Goal: Task Accomplishment & Management: Use online tool/utility

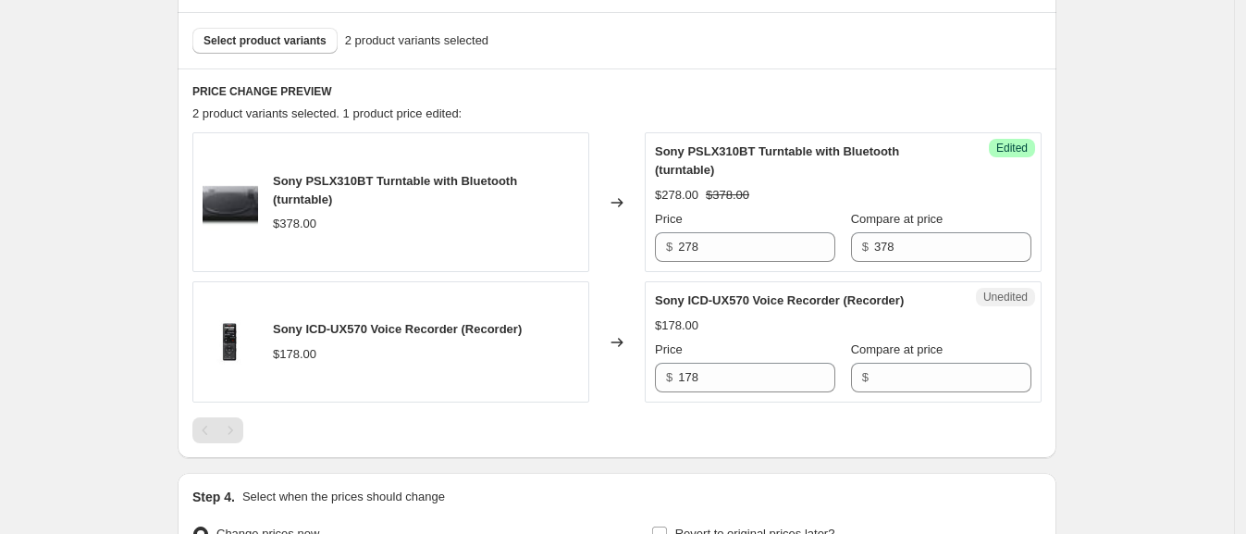
scroll to position [485, 0]
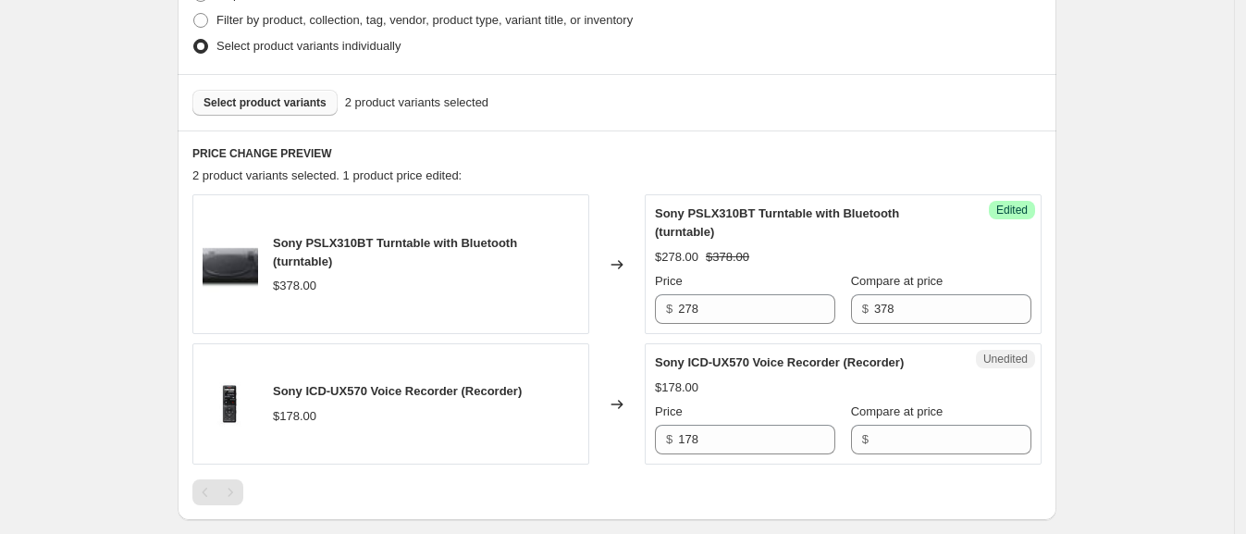
click at [254, 102] on span "Select product variants" at bounding box center [265, 102] width 123 height 15
click at [294, 102] on span "Select product variants" at bounding box center [265, 102] width 123 height 15
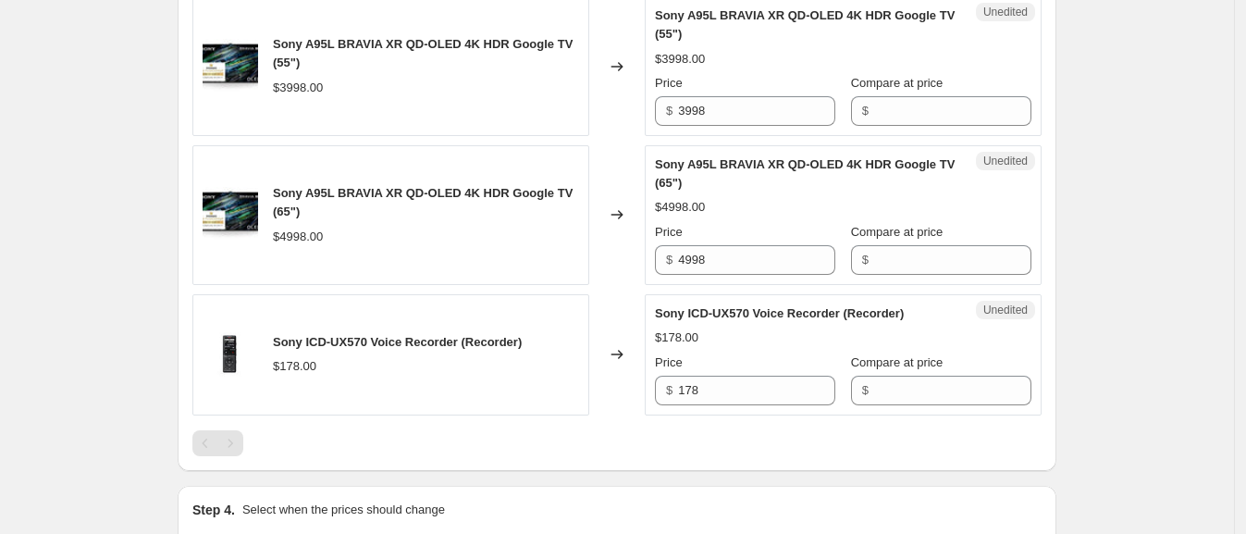
scroll to position [834, 0]
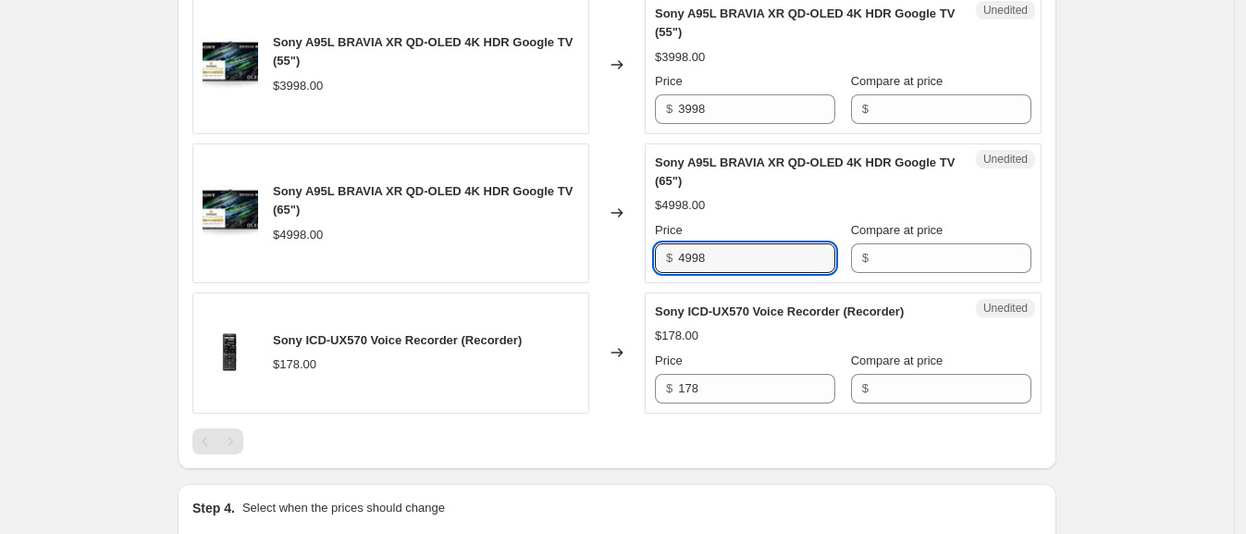
drag, startPoint x: 722, startPoint y: 254, endPoint x: 611, endPoint y: 245, distance: 111.4
click at [611, 246] on div "Sony A95L BRAVIA XR QD-OLED 4K HDR Google TV (65") $4998.00 Changed to Unedited…" at bounding box center [616, 213] width 849 height 140
type input "3998"
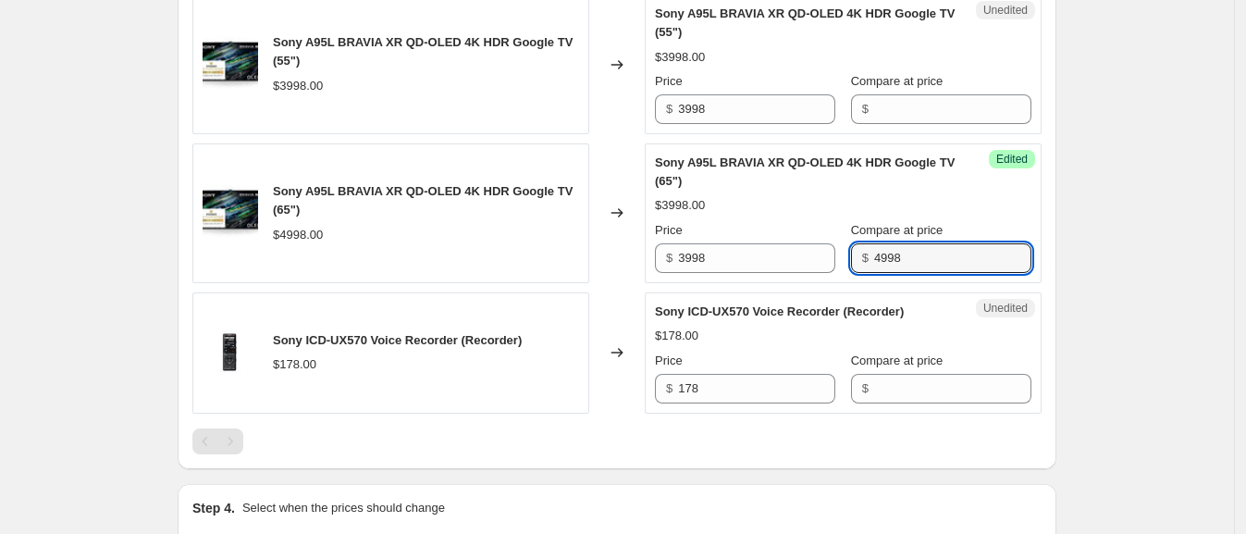
type input "4998"
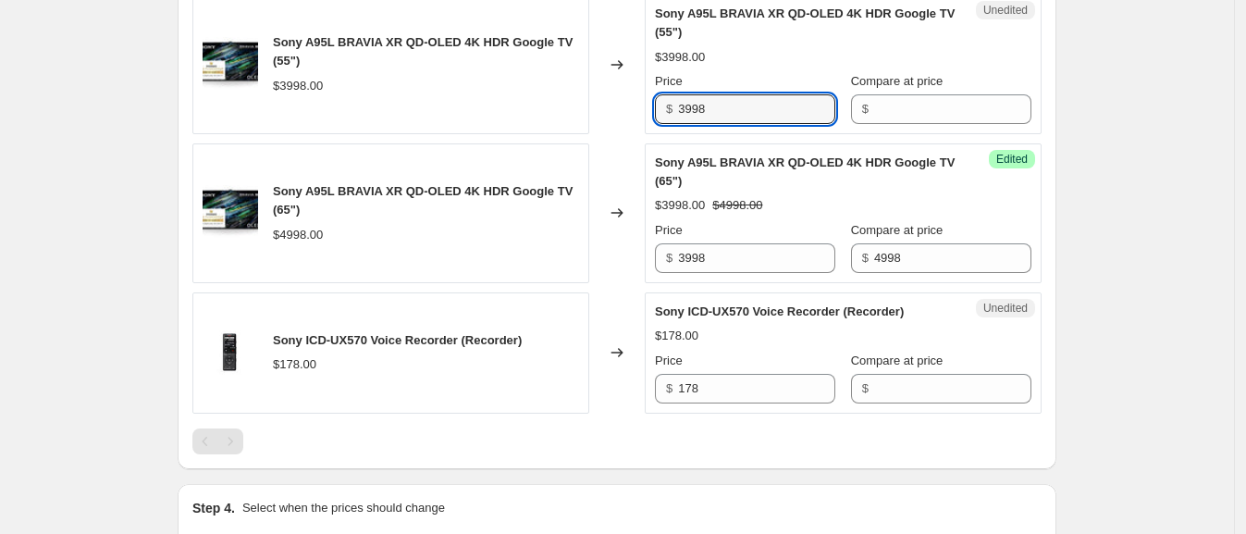
drag, startPoint x: 680, startPoint y: 112, endPoint x: 615, endPoint y: 116, distance: 64.9
click at [615, 117] on div "Sony A95L BRAVIA XR QD-OLED 4K HDR Google TV (55") $3998.00 Changed to Unedited…" at bounding box center [616, 64] width 849 height 140
type input "2"
type input "3298"
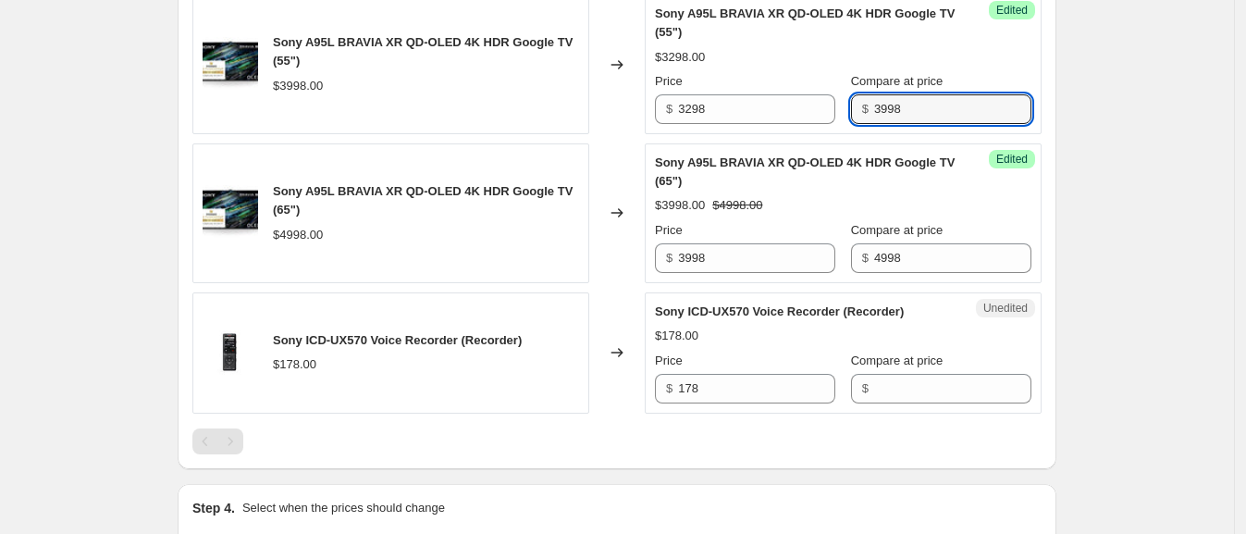
type input "3998"
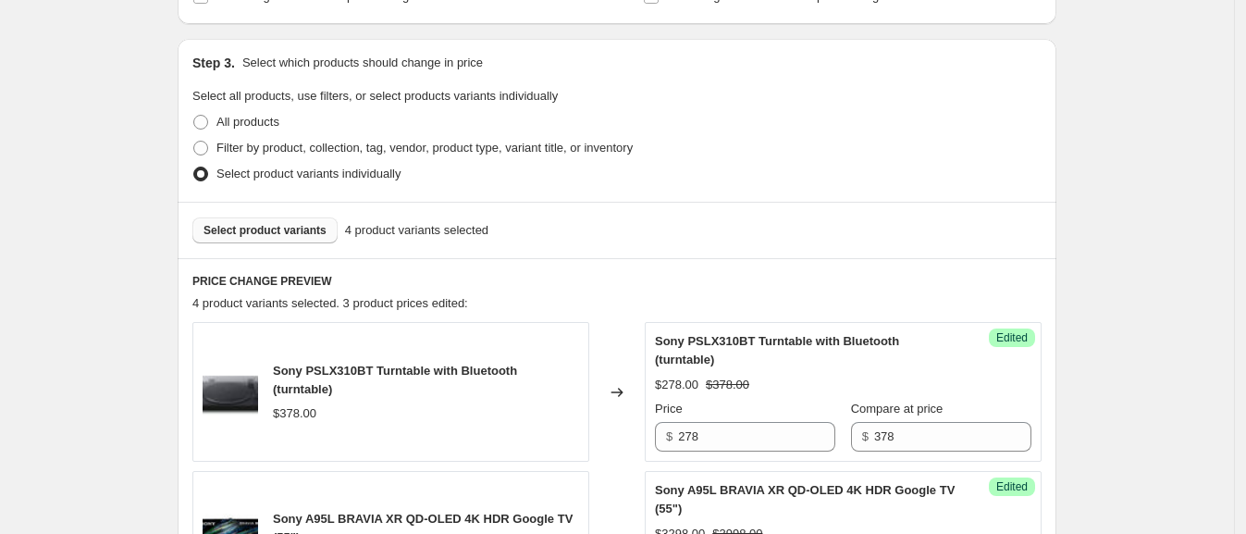
scroll to position [355, 0]
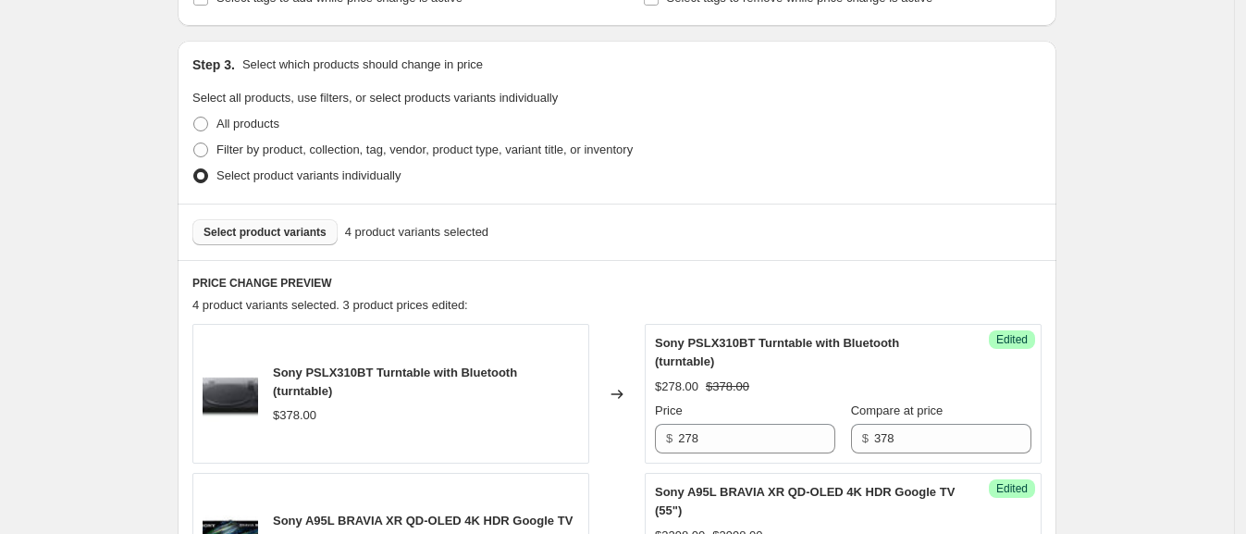
click at [302, 231] on span "Select product variants" at bounding box center [265, 232] width 123 height 15
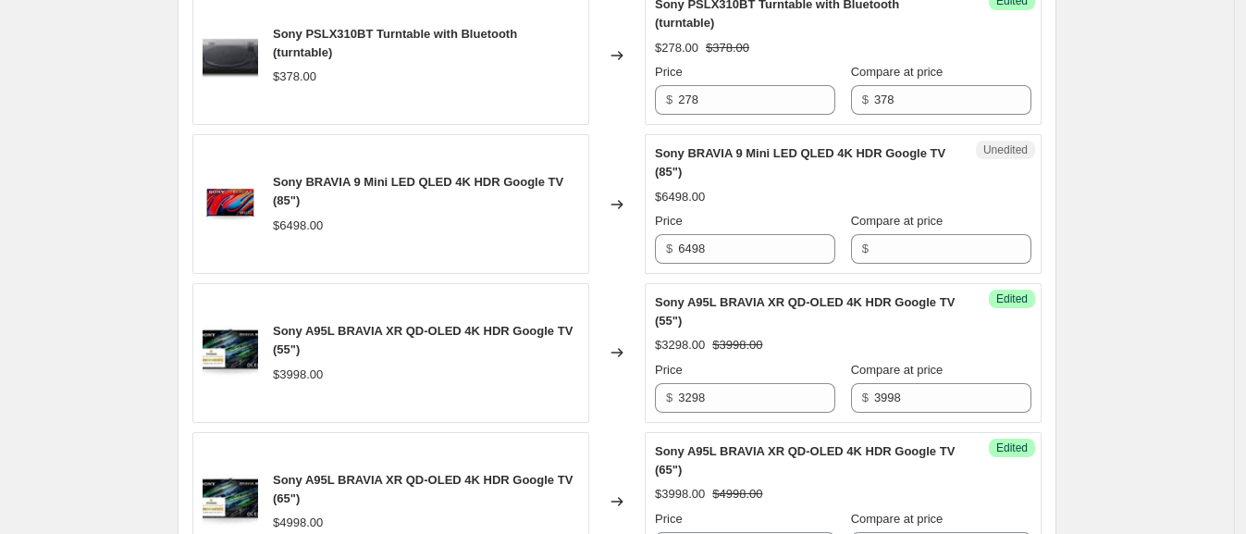
scroll to position [696, 0]
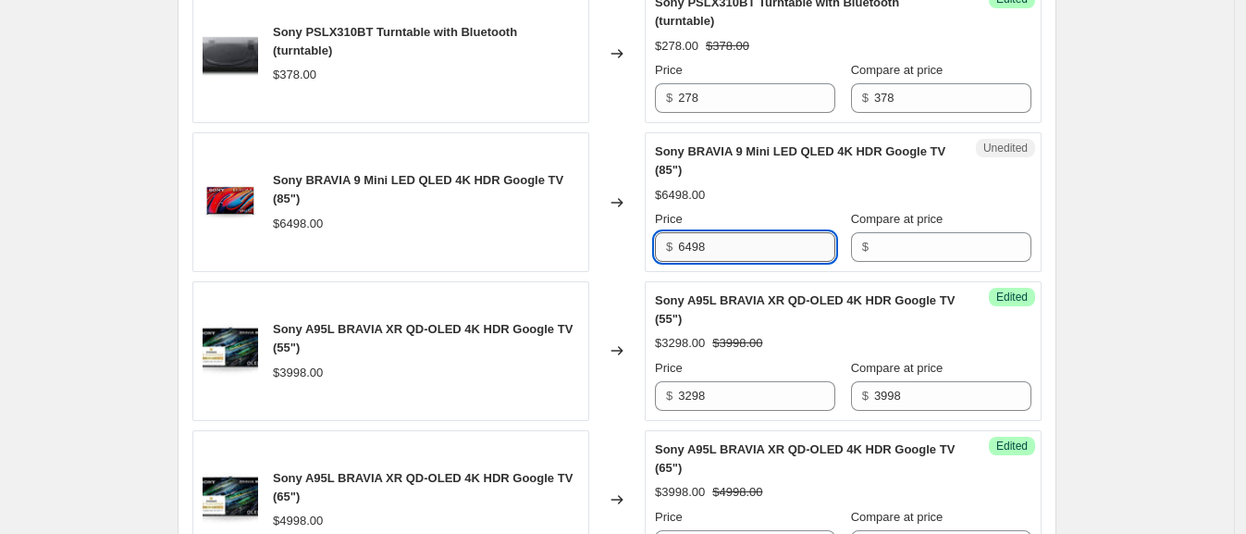
drag, startPoint x: 717, startPoint y: 242, endPoint x: 693, endPoint y: 243, distance: 24.1
click at [693, 243] on input "6498" at bounding box center [756, 247] width 157 height 30
type input "6"
type input "6298"
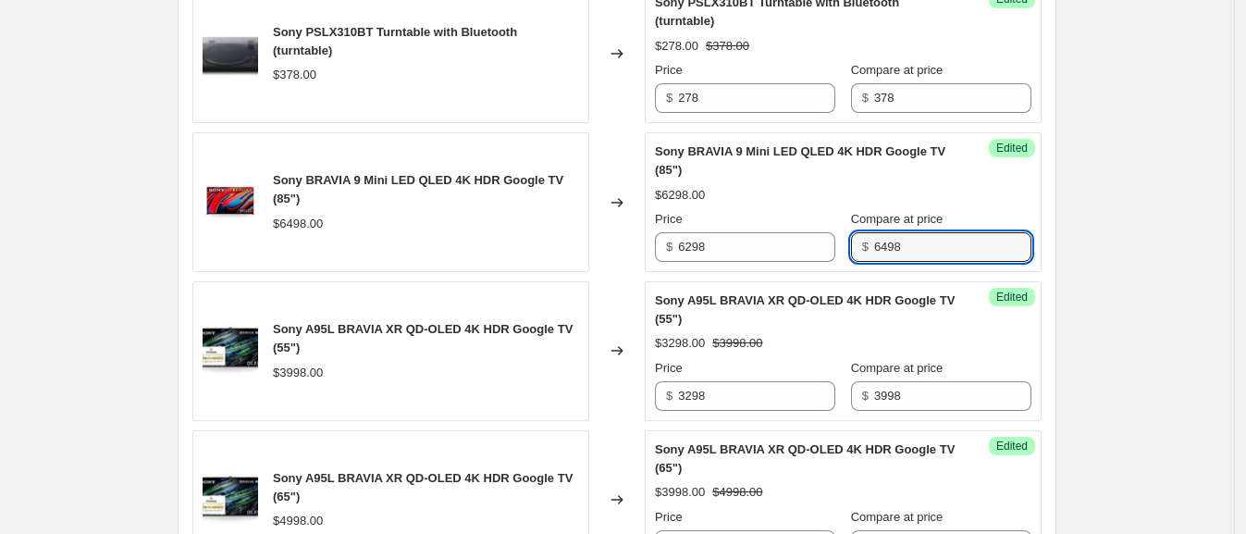
scroll to position [0, 0]
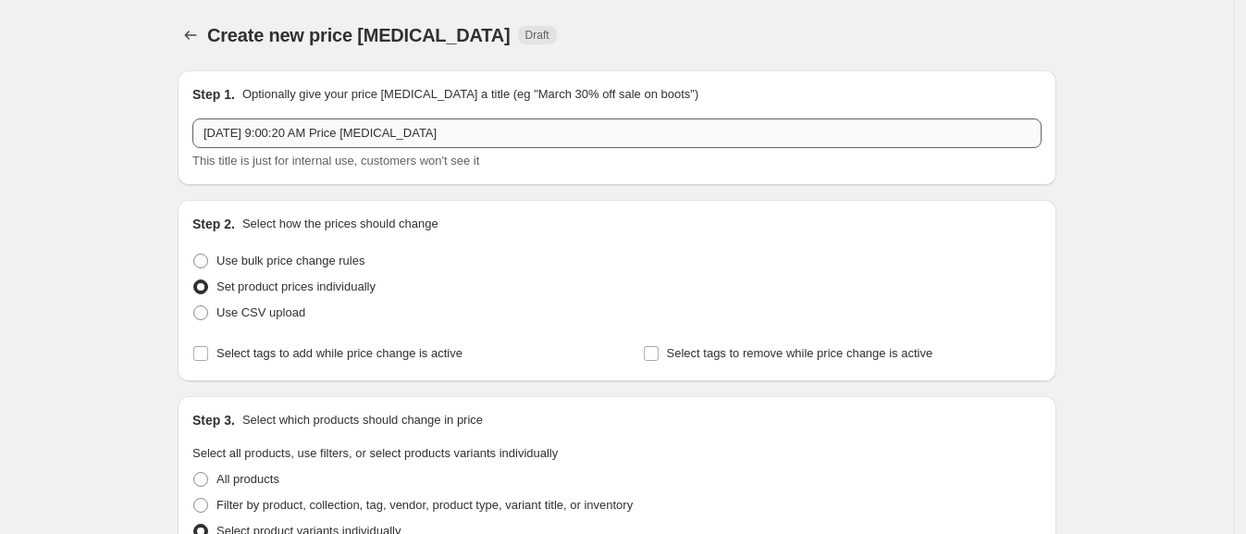
type input "6498"
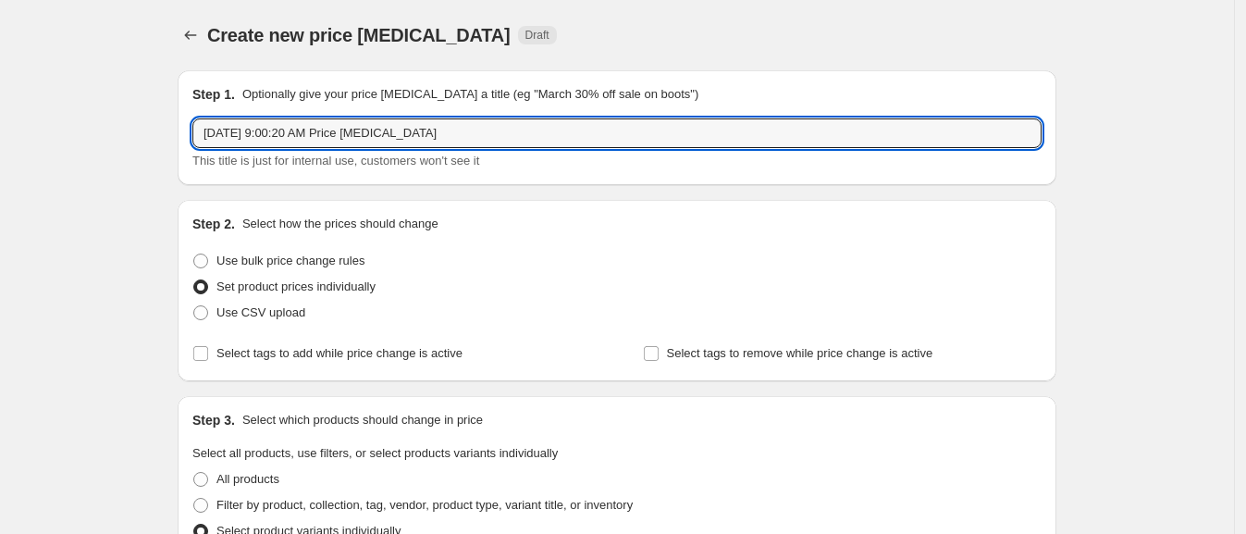
drag, startPoint x: 449, startPoint y: 139, endPoint x: 112, endPoint y: 121, distance: 337.2
type input "Sony [DATE]"
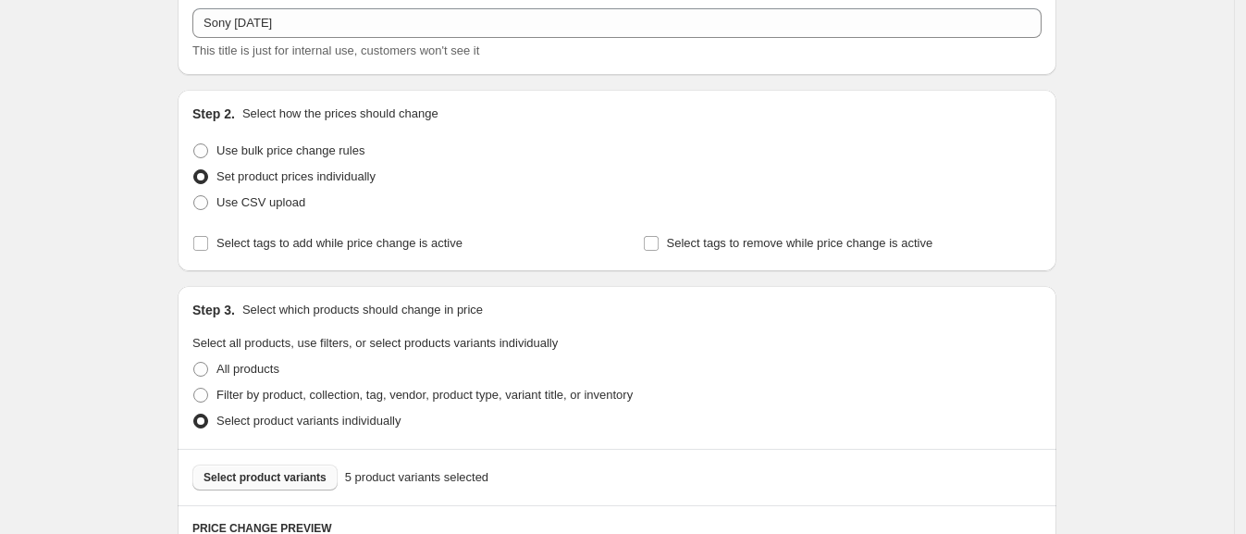
scroll to position [117, 0]
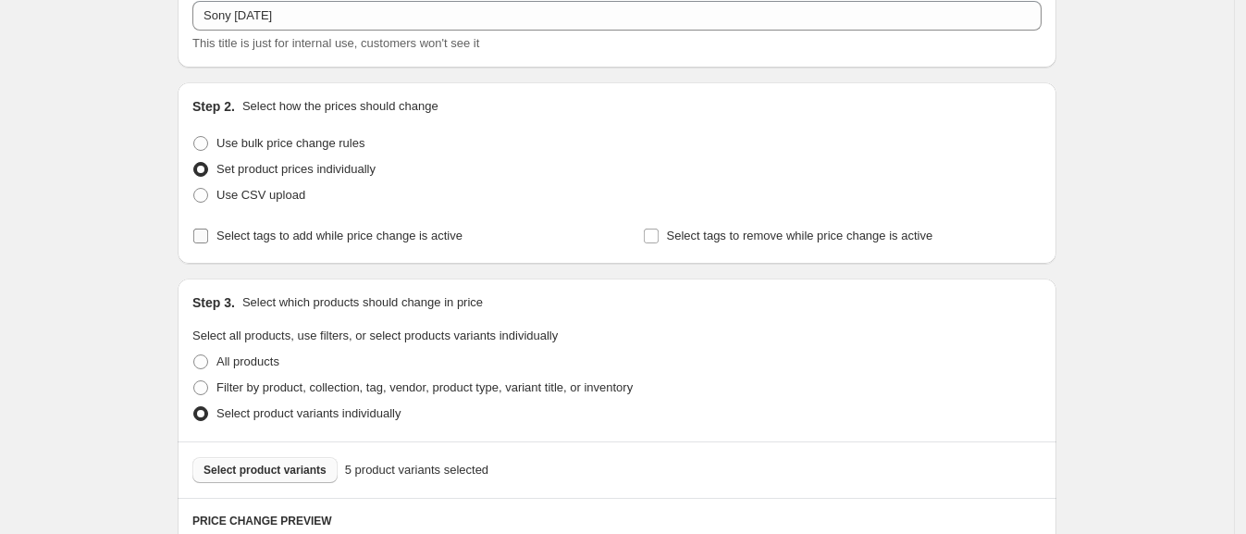
click at [208, 231] on input "Select tags to add while price change is active" at bounding box center [200, 236] width 15 height 15
checkbox input "true"
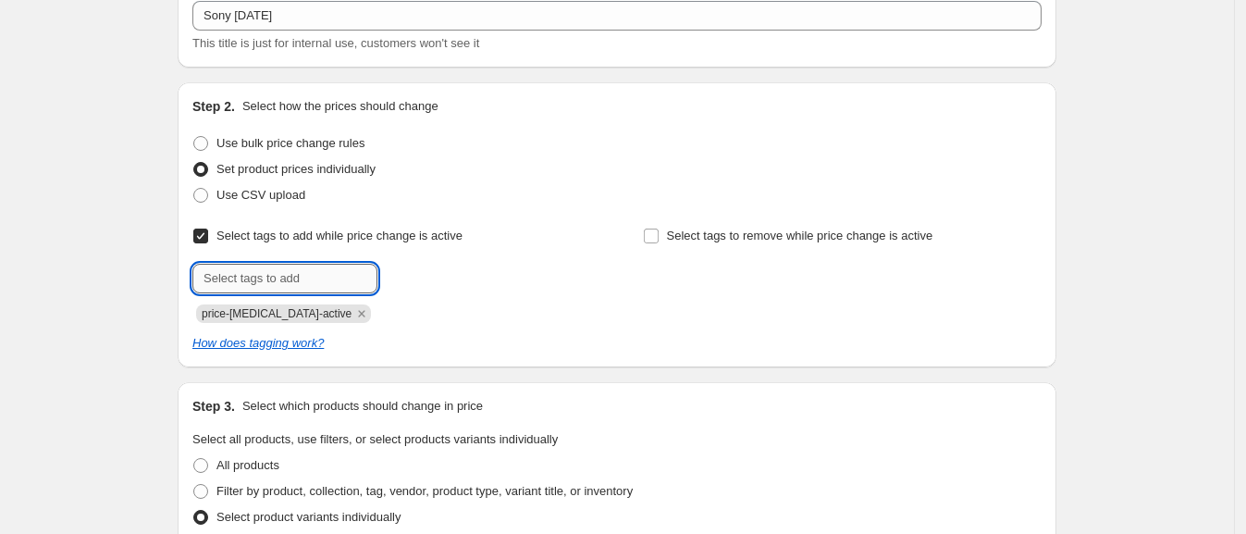
click at [275, 280] on input "text" at bounding box center [284, 279] width 185 height 30
type input "sony-promo"
click at [192, 82] on button "Submit" at bounding box center [218, 91] width 53 height 19
type input "on-sale"
click at [192, 82] on button "Submit" at bounding box center [218, 91] width 53 height 19
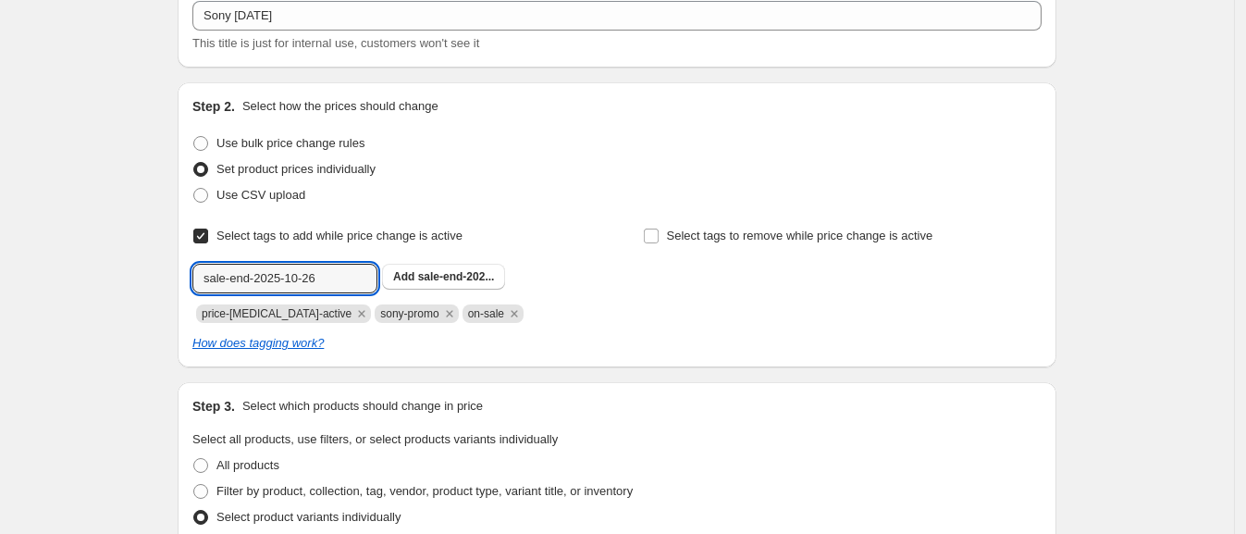
type input "sale-end-2025-10-26"
click at [612, 309] on div "Select tags to add while price change is active Submit sale-end-2025-10-26 Add …" at bounding box center [616, 273] width 849 height 100
click at [470, 274] on span "sale-end-202..." at bounding box center [456, 276] width 77 height 13
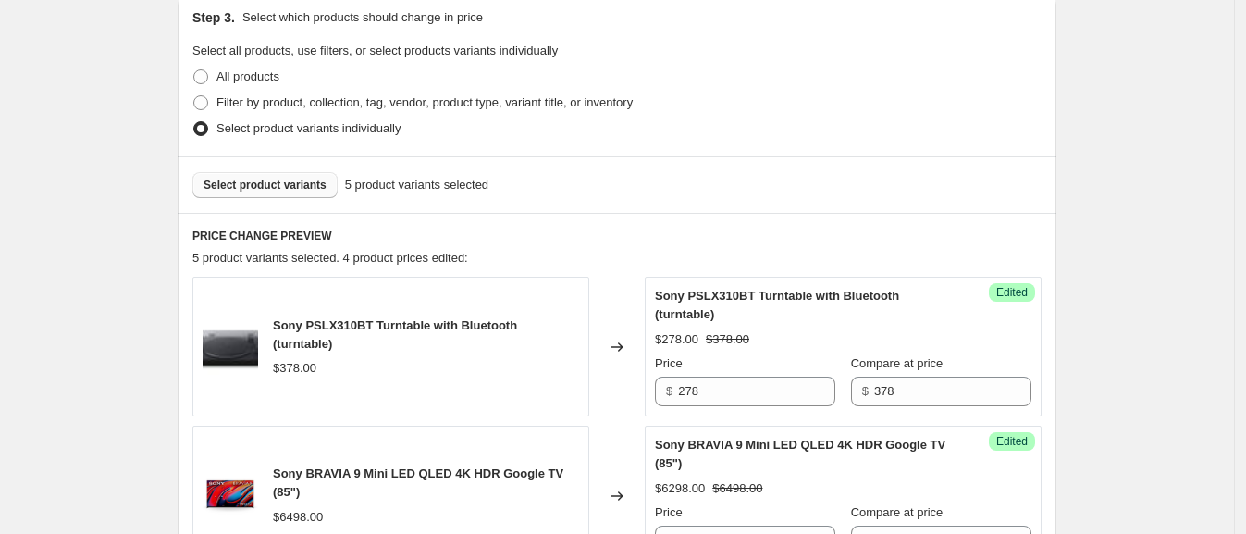
scroll to position [440, 0]
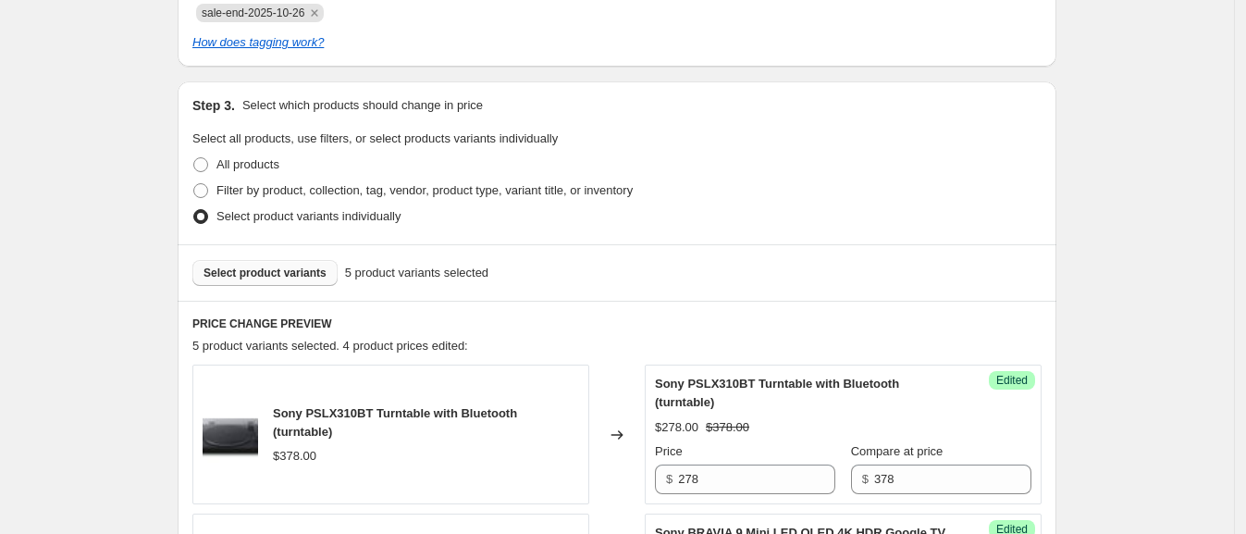
click at [293, 278] on span "Select product variants" at bounding box center [265, 273] width 123 height 15
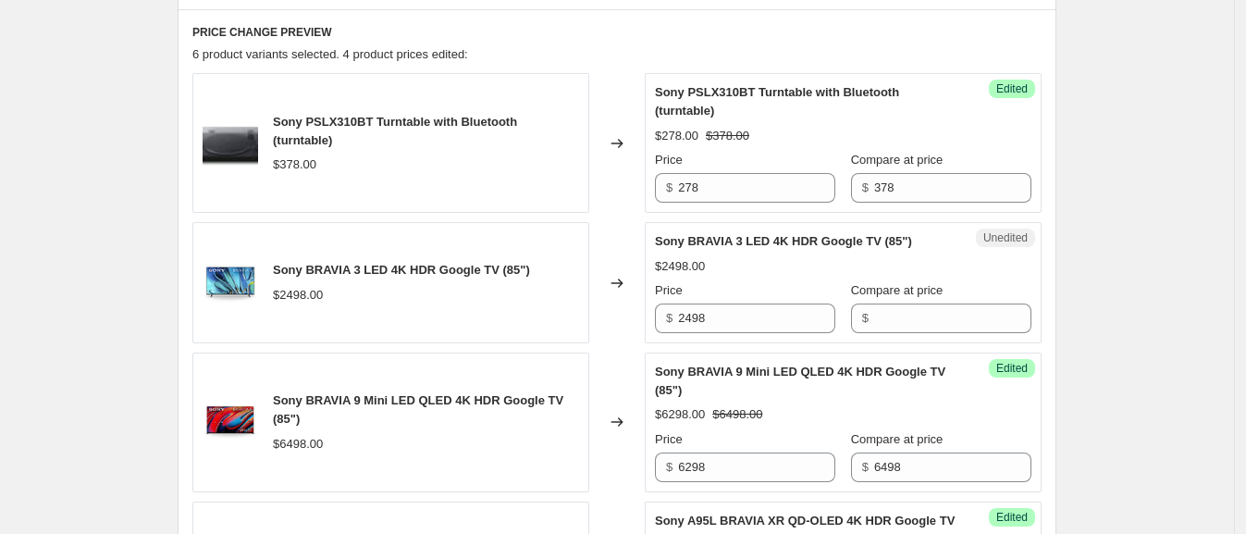
scroll to position [746, 0]
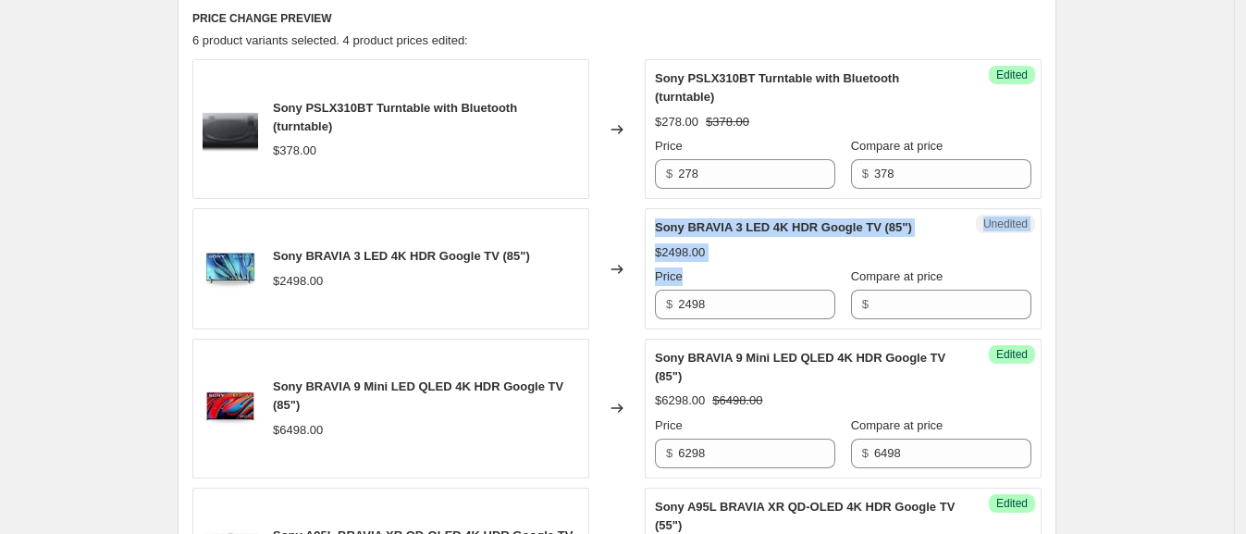
drag, startPoint x: 717, startPoint y: 282, endPoint x: 639, endPoint y: 301, distance: 79.9
click at [639, 301] on div "Sony BRAVIA 3 LED 4K HDR Google TV (85") $2498.00 Changed to Unedited Sony BRAV…" at bounding box center [616, 268] width 849 height 121
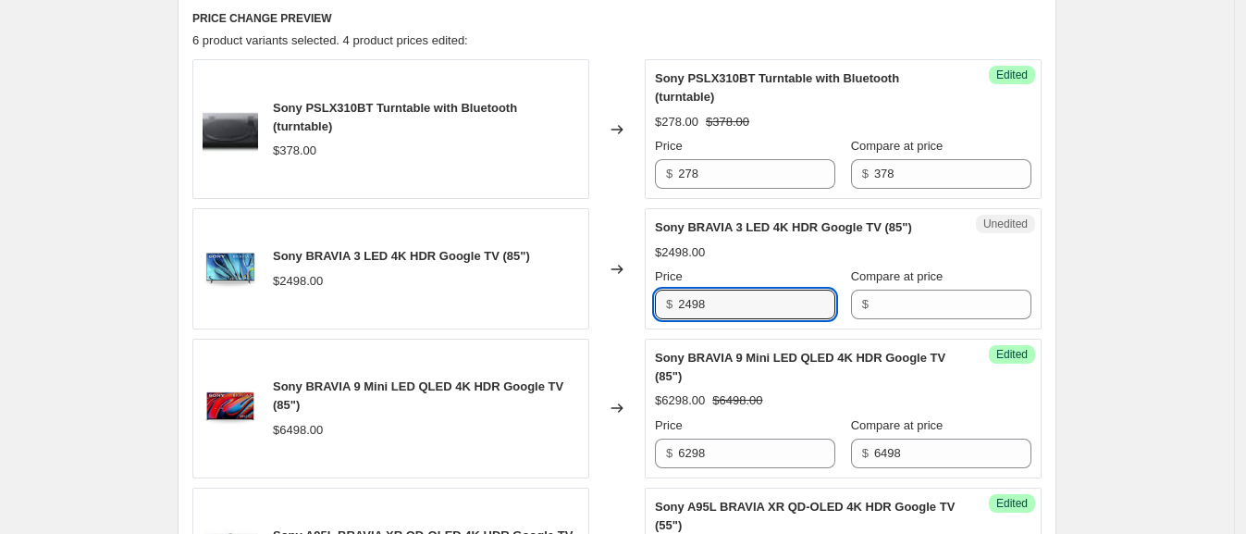
drag, startPoint x: 738, startPoint y: 291, endPoint x: 654, endPoint y: 303, distance: 84.9
click at [654, 303] on div "Unedited Sony BRAVIA 3 LED 4K HDR Google TV (85") $2498.00 Price $ 2498 Compare…" at bounding box center [843, 268] width 397 height 121
type input "2098"
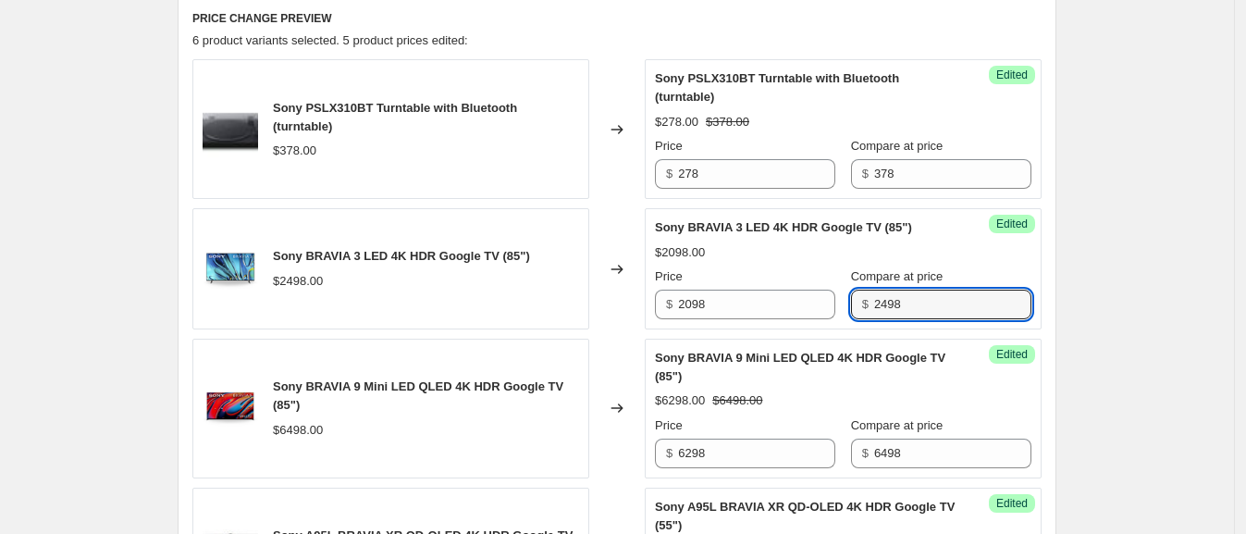
type input "2498"
click at [610, 305] on div "Changed to" at bounding box center [617, 268] width 56 height 121
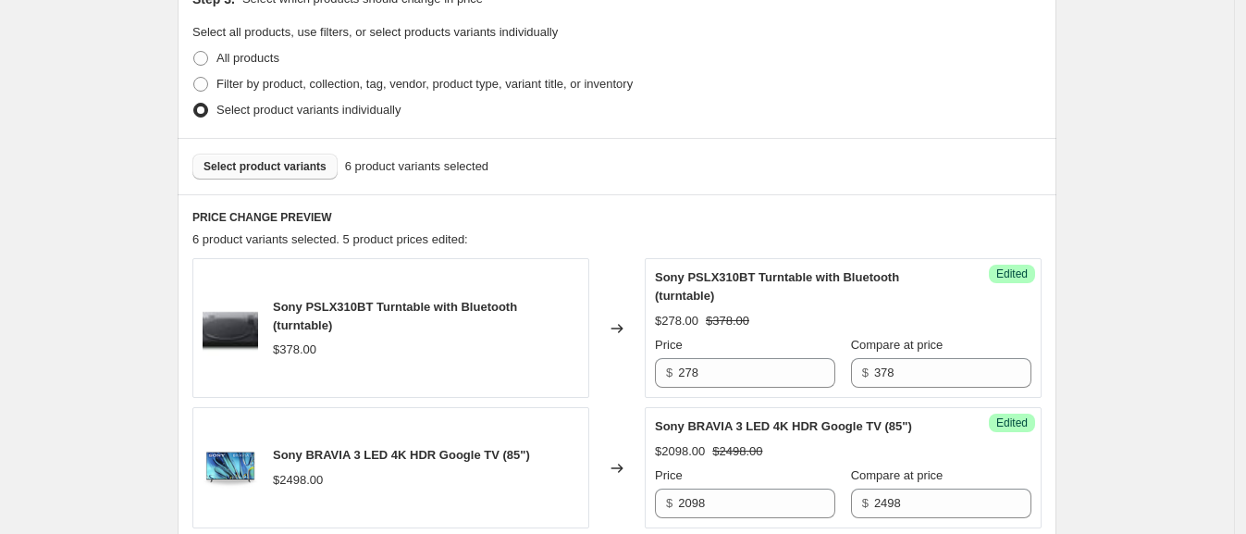
scroll to position [546, 0]
click at [287, 171] on span "Select product variants" at bounding box center [265, 167] width 123 height 15
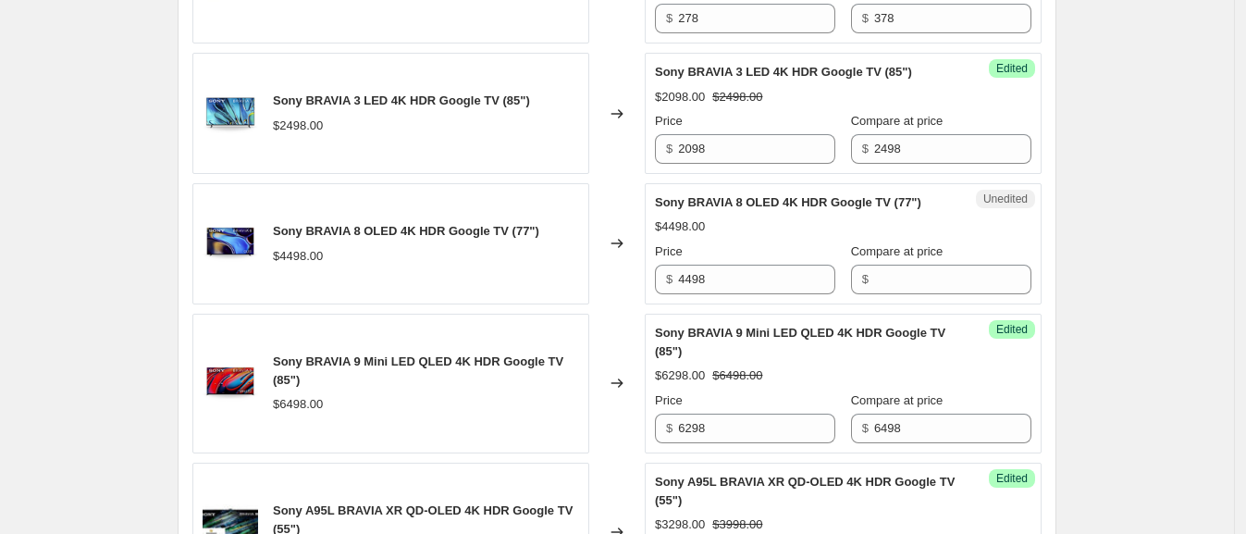
scroll to position [901, 0]
drag, startPoint x: 669, startPoint y: 281, endPoint x: 648, endPoint y: 280, distance: 21.3
click at [648, 280] on div "Sony BRAVIA 8 OLED 4K HDR Google TV (77") $4498.00 Changed to Unedited Sony BRA…" at bounding box center [616, 243] width 849 height 121
type input "3598"
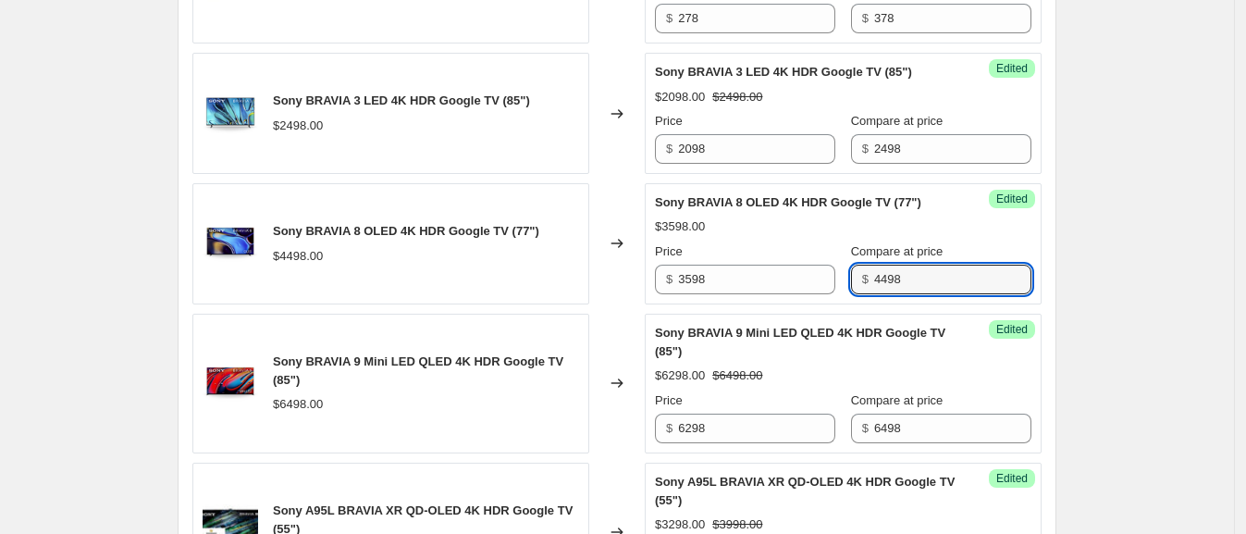
type input "4498"
click at [1119, 274] on div "Create new price [MEDICAL_DATA]. This page is ready Create new price [MEDICAL_D…" at bounding box center [617, 161] width 1234 height 2124
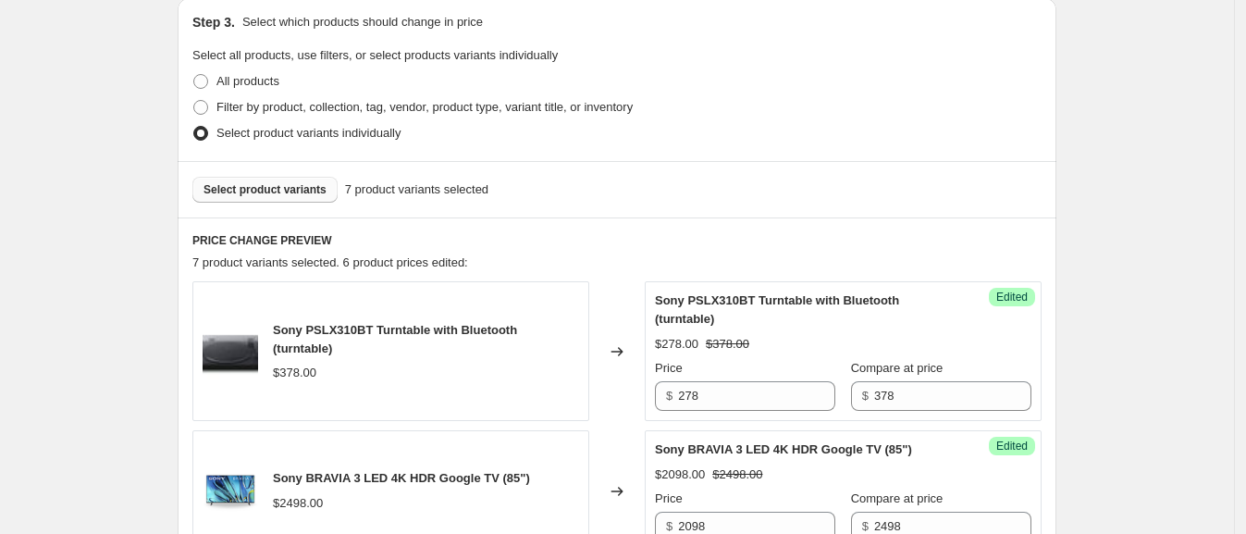
scroll to position [500, 0]
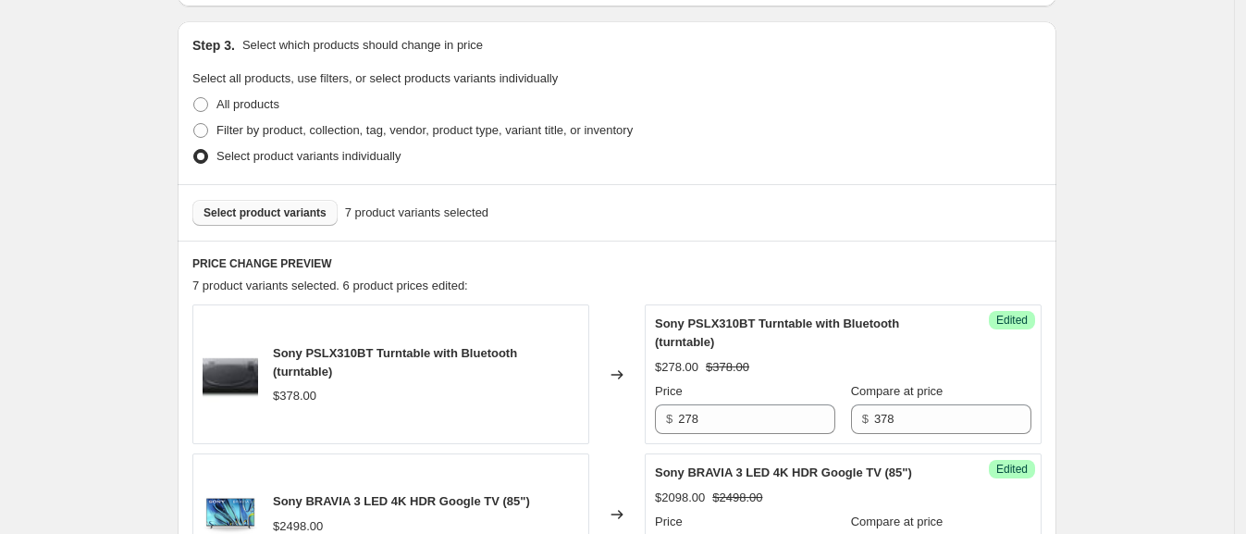
click at [242, 203] on button "Select product variants" at bounding box center [264, 213] width 145 height 26
click at [290, 208] on span "Select product variants" at bounding box center [265, 212] width 123 height 15
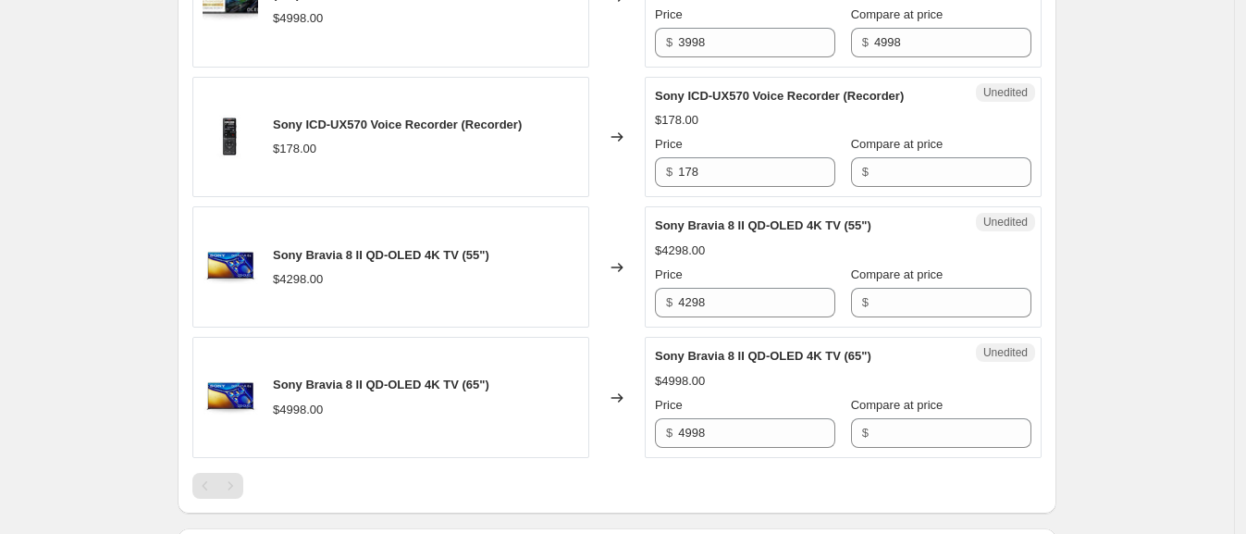
scroll to position [1889, 0]
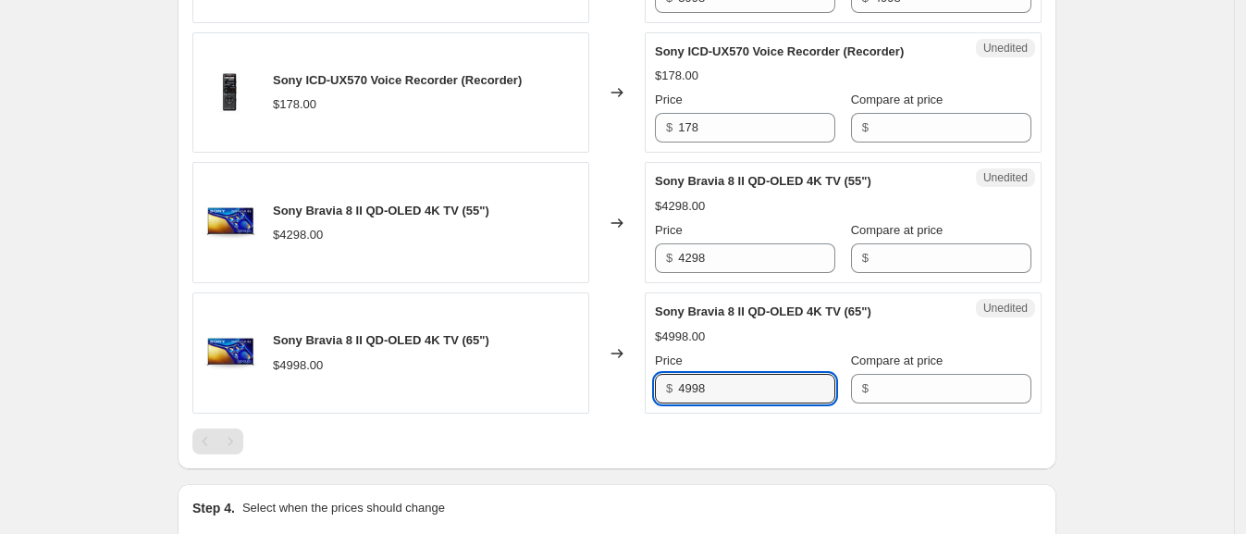
drag, startPoint x: 743, startPoint y: 379, endPoint x: 627, endPoint y: 381, distance: 115.7
click at [627, 381] on div "Sony Bravia 8 II QD-OLED 4K TV (65") $4998.00 Changed to Unedited Sony Bravia 8…" at bounding box center [616, 352] width 849 height 121
type input "3798"
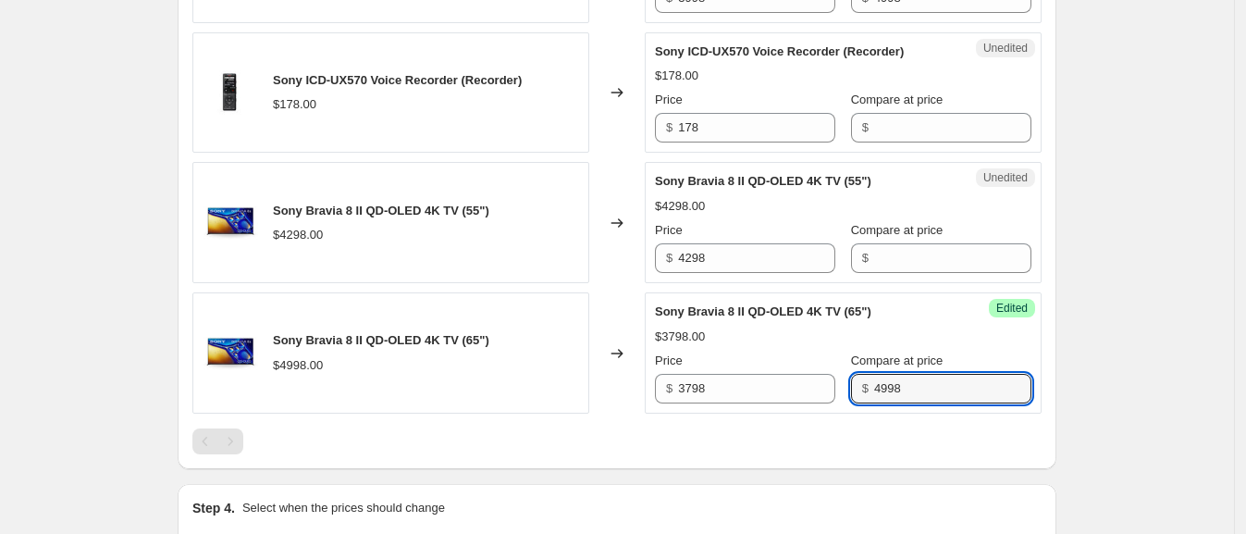
type input "4998"
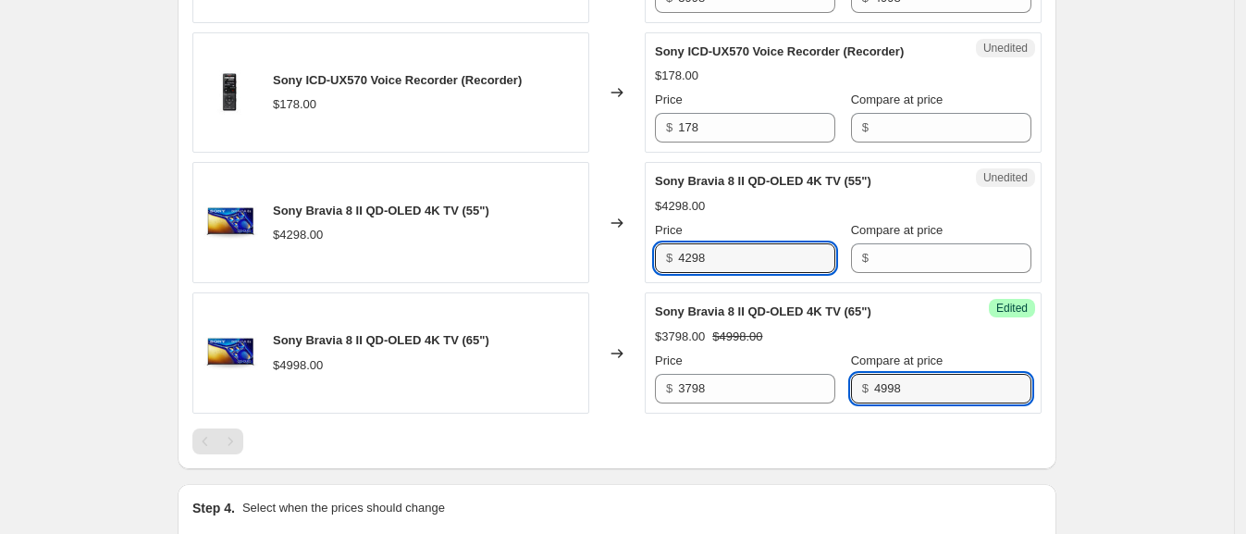
drag, startPoint x: 719, startPoint y: 254, endPoint x: 636, endPoint y: 255, distance: 82.3
click at [636, 255] on div "Sony Bravia 8 II QD-OLED 4K TV (55") $4298.00 Changed to Unedited Sony Bravia 8…" at bounding box center [616, 222] width 849 height 121
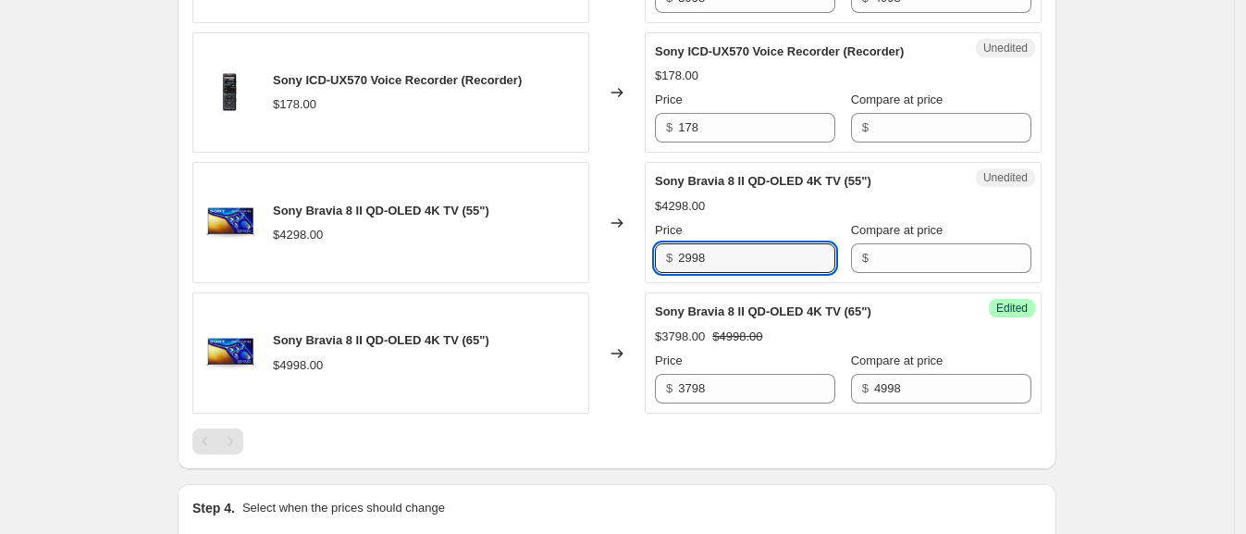
type input "2998"
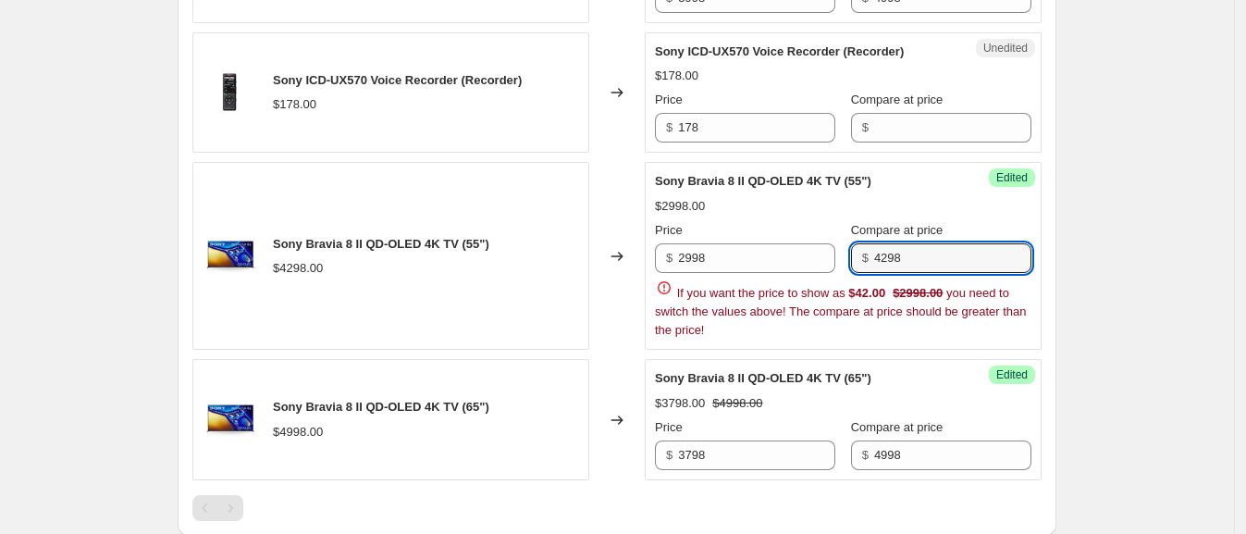
type input "4298"
click at [635, 253] on div "Changed to" at bounding box center [617, 256] width 56 height 188
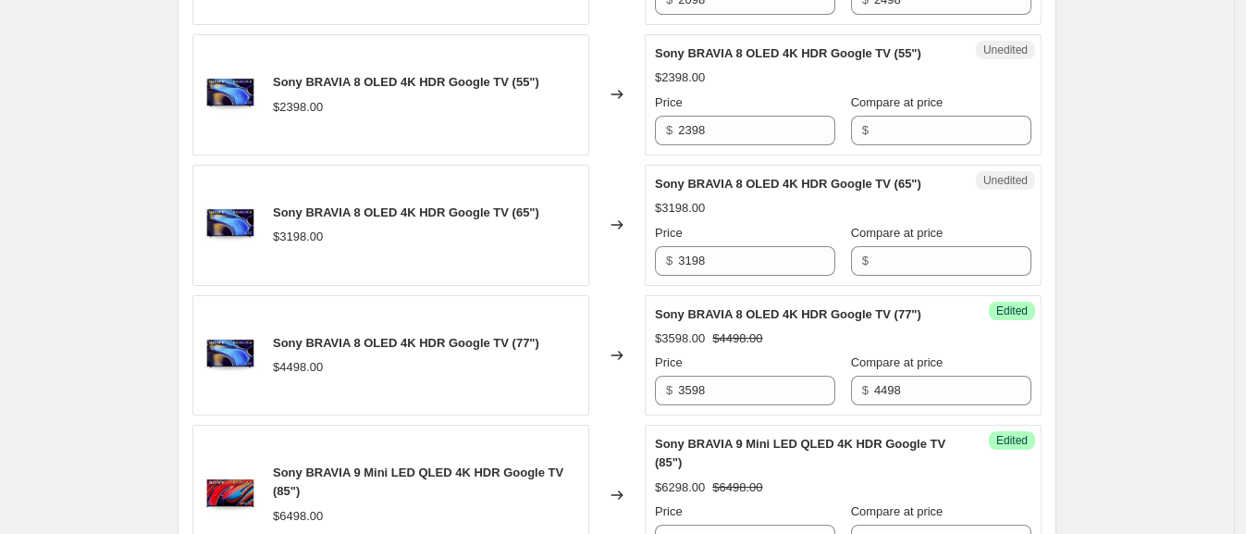
scroll to position [1046, 0]
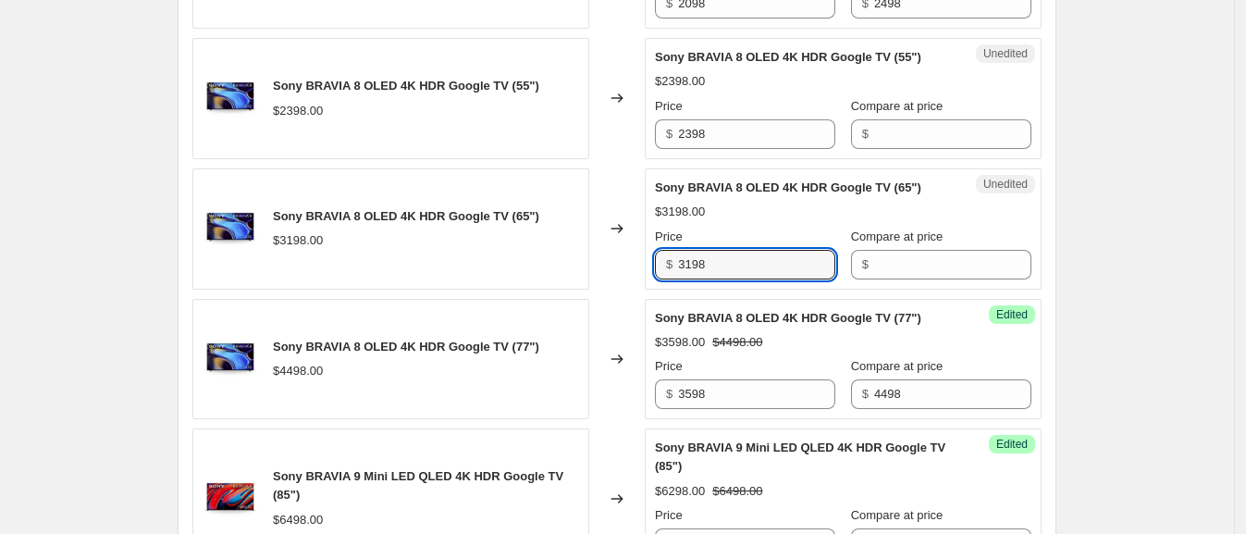
drag, startPoint x: 726, startPoint y: 264, endPoint x: 582, endPoint y: 244, distance: 145.6
click at [582, 244] on div "Sony BRAVIA 8 OLED 4K HDR Google TV (65") $3198.00 Changed to Unedited Sony BRA…" at bounding box center [616, 228] width 849 height 121
type input "2498"
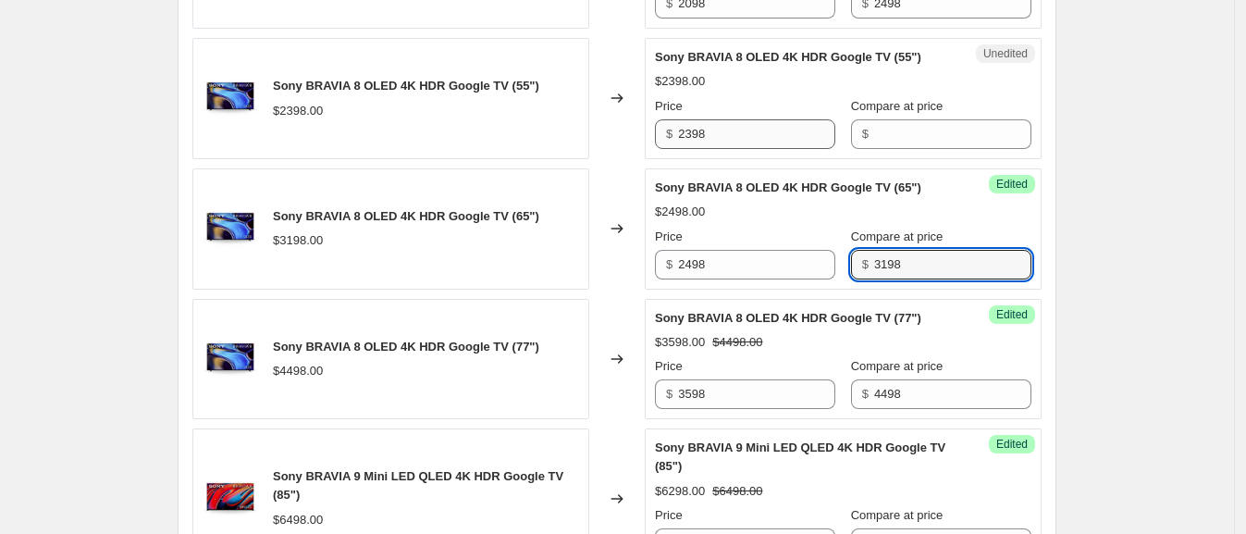
type input "3198"
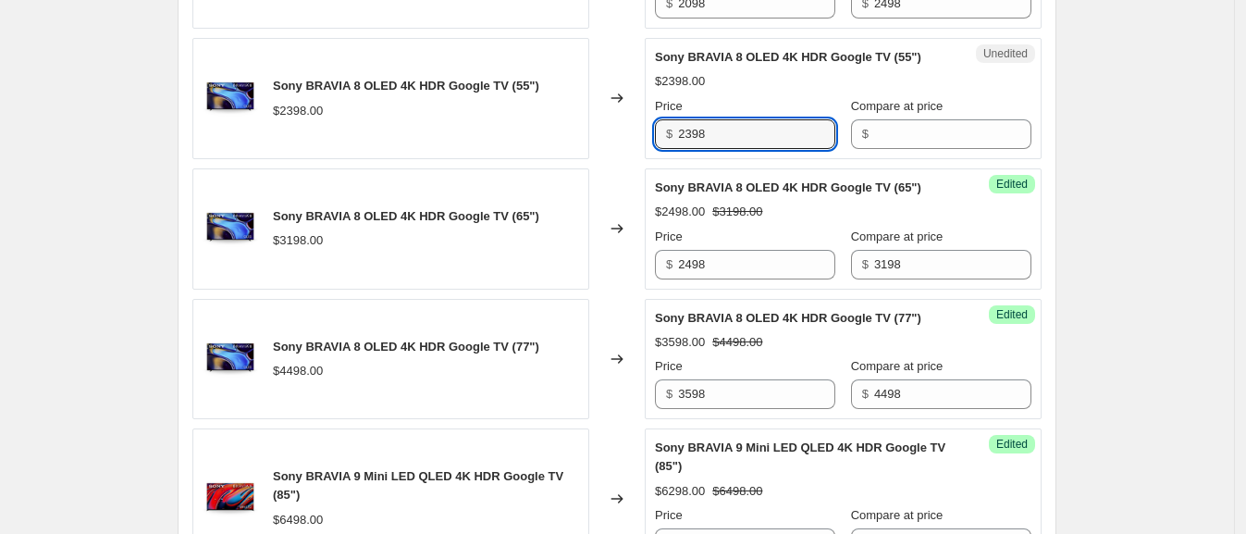
drag, startPoint x: 734, startPoint y: 132, endPoint x: 631, endPoint y: 140, distance: 103.0
click at [631, 140] on div "Sony BRAVIA 8 OLED 4K HDR Google TV (55") $2398.00 Changed to Unedited Sony BRA…" at bounding box center [616, 98] width 849 height 121
type input "1898"
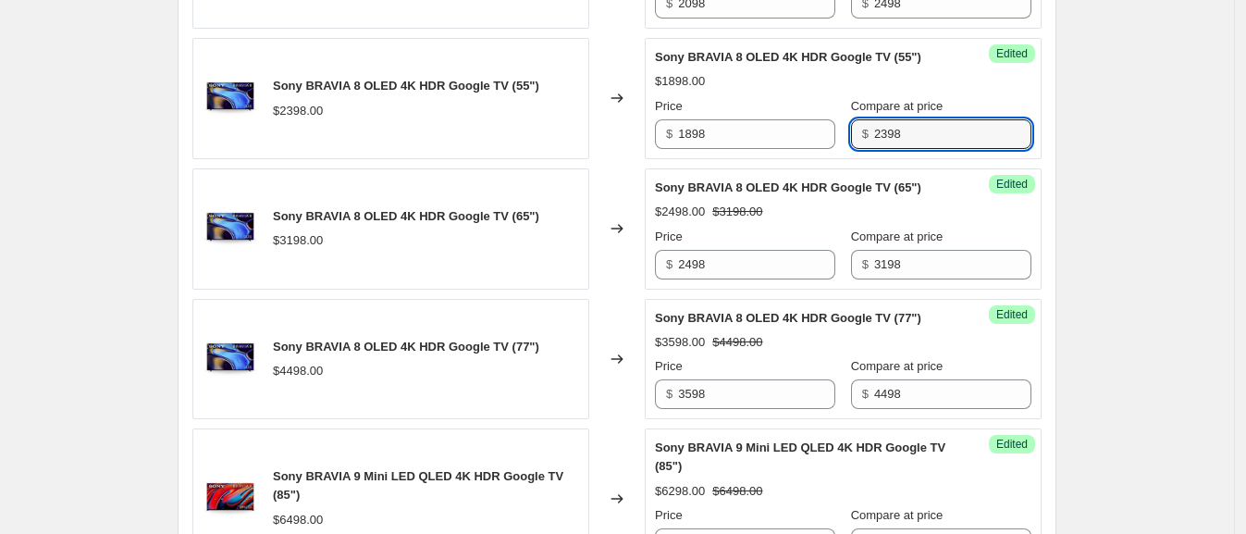
type input "2398"
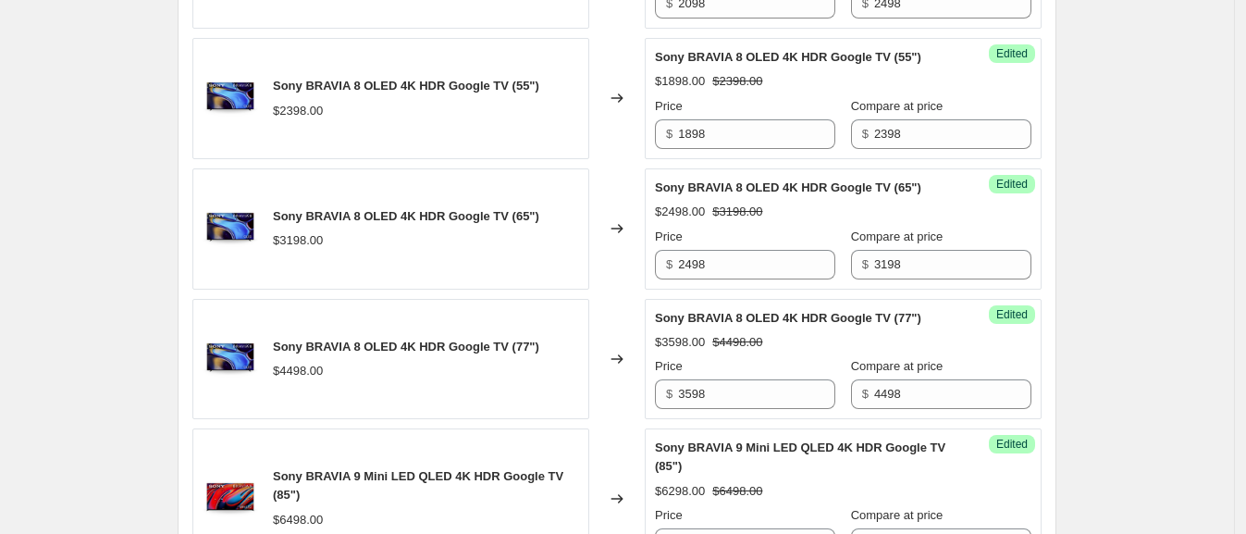
click at [630, 141] on div "Changed to" at bounding box center [617, 98] width 56 height 121
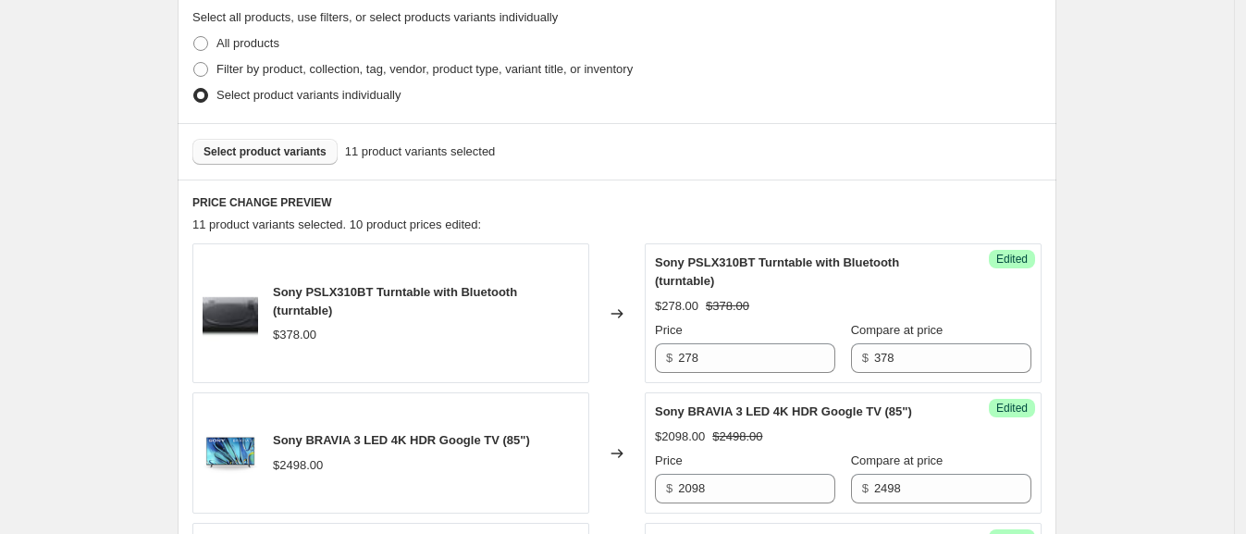
scroll to position [561, 0]
click at [301, 147] on span "Select product variants" at bounding box center [265, 152] width 123 height 15
click at [296, 154] on span "Select product variants" at bounding box center [265, 152] width 123 height 15
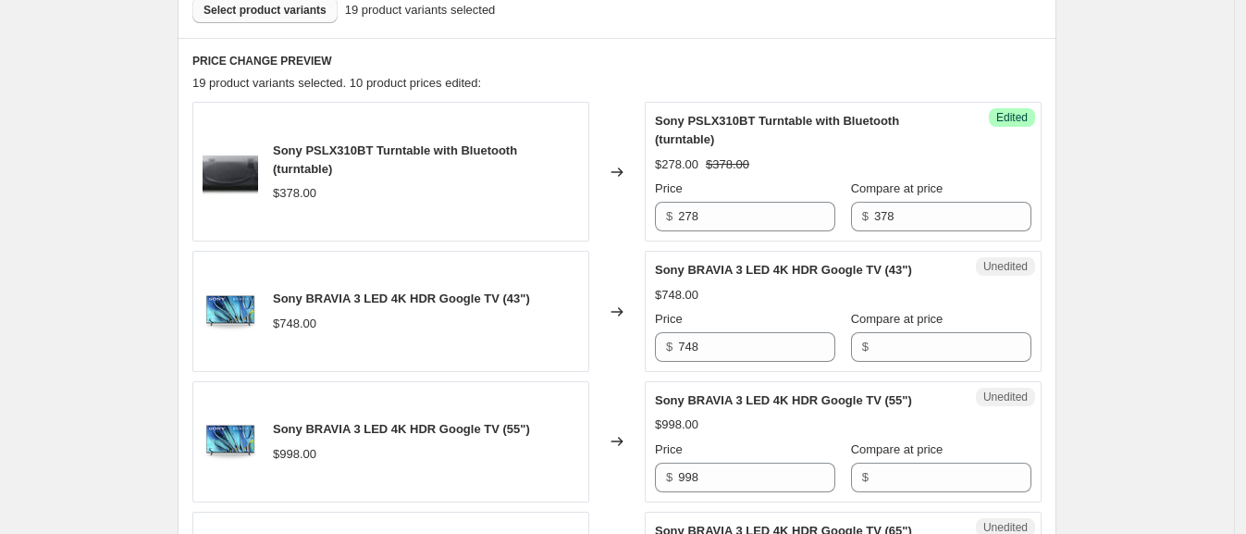
scroll to position [704, 0]
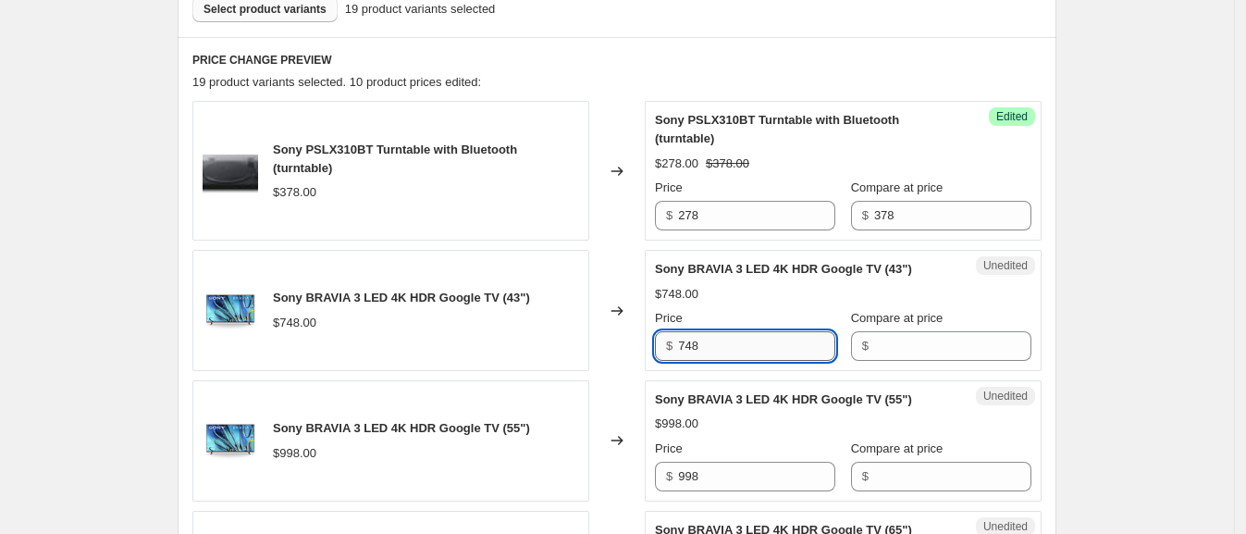
drag, startPoint x: 707, startPoint y: 348, endPoint x: 697, endPoint y: 348, distance: 10.2
click at [697, 349] on input "748" at bounding box center [756, 346] width 157 height 30
type input "7"
type input "698"
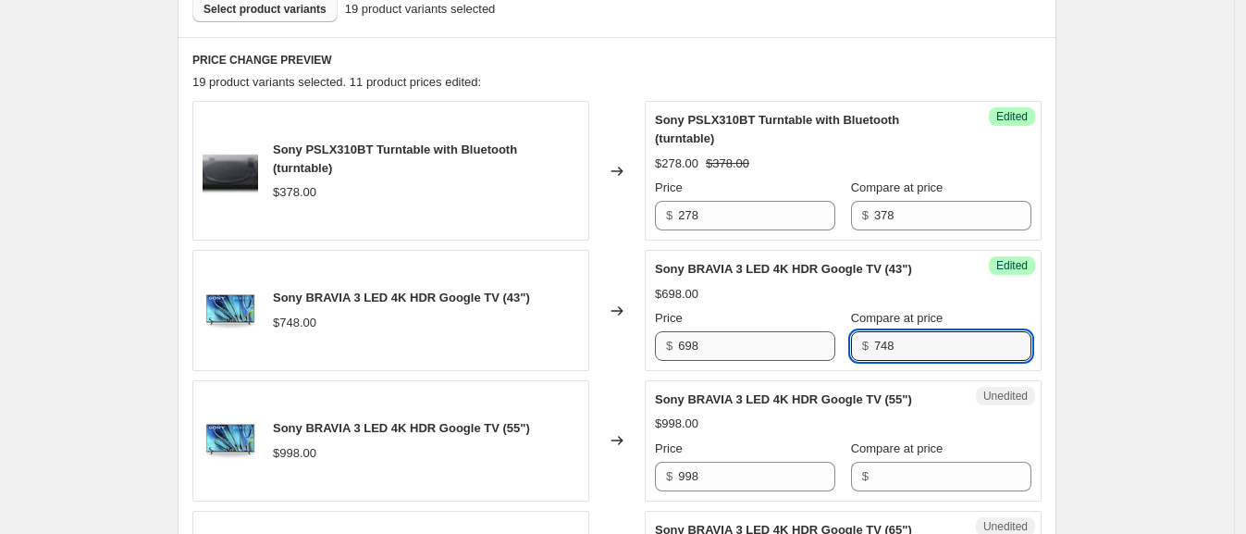
type input "748"
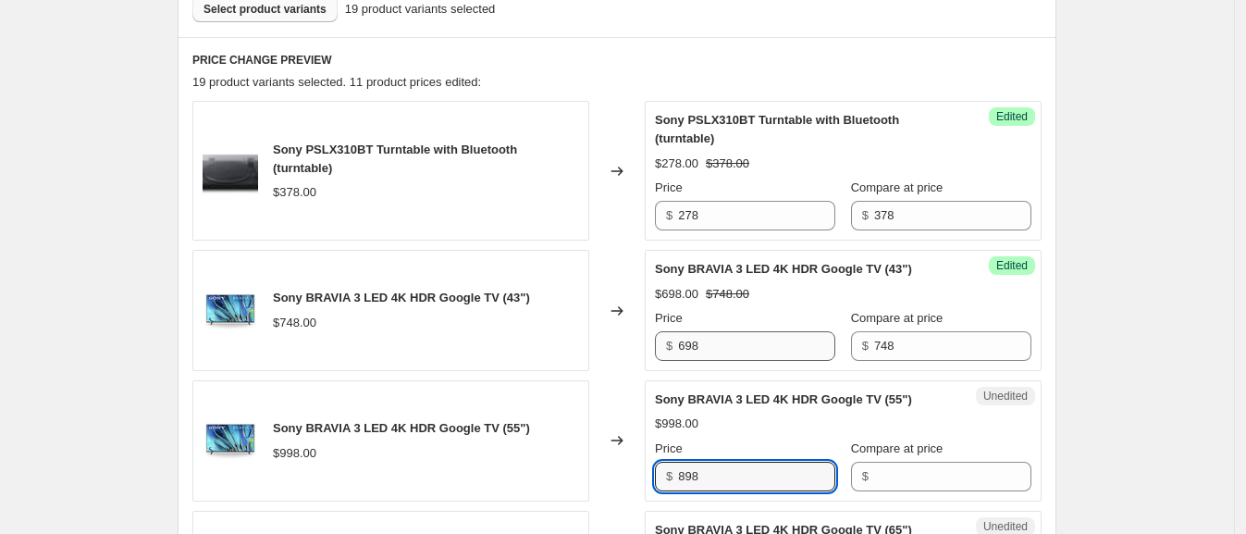
type input "898"
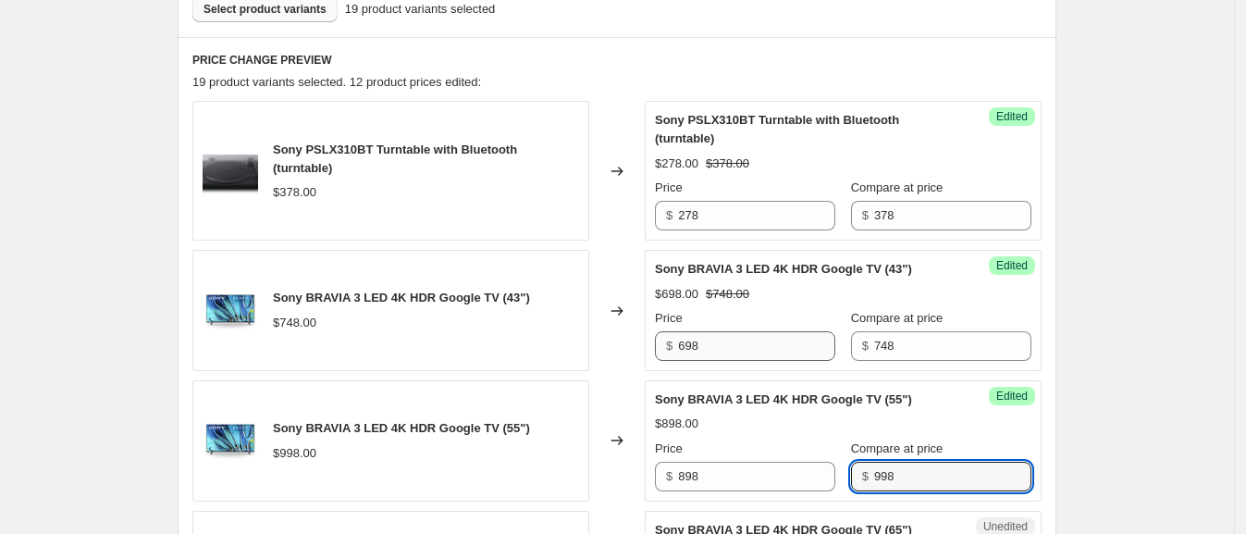
type input "998"
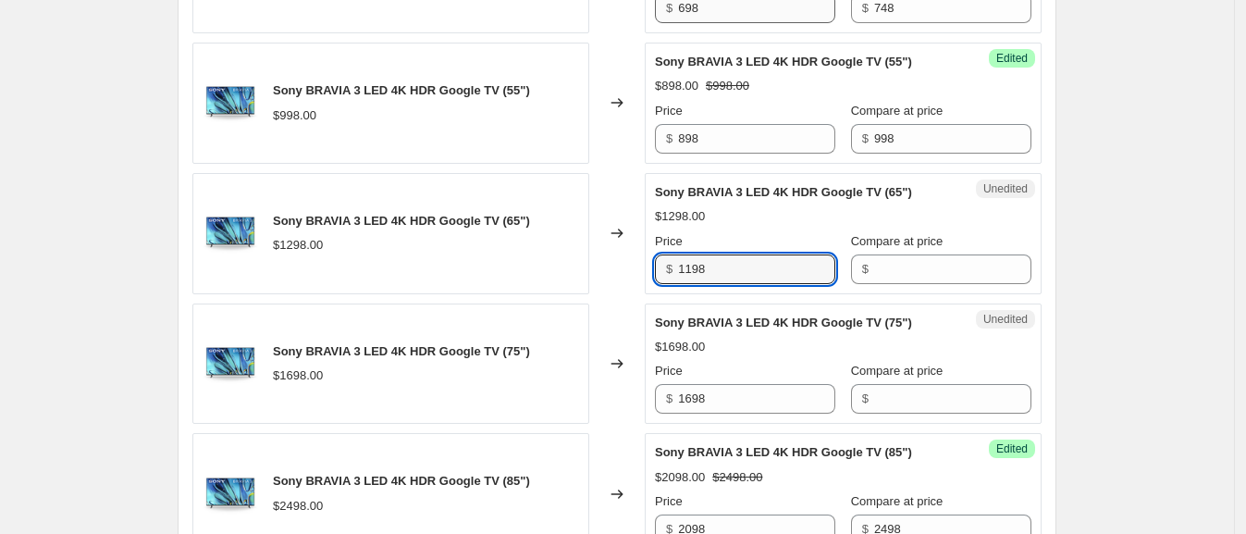
type input "1198"
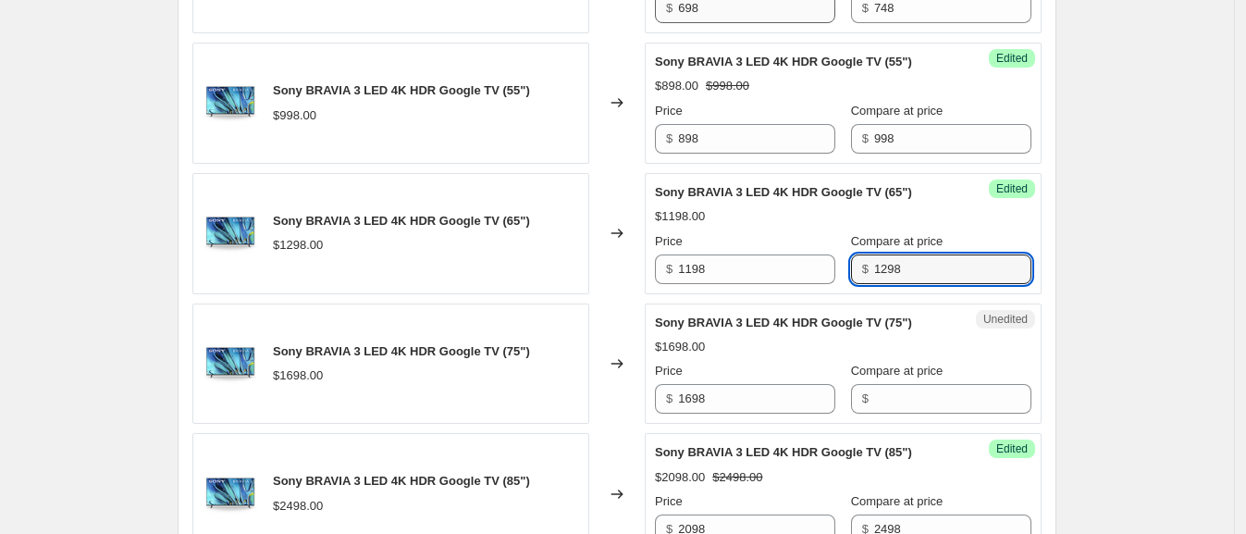
type input "1298"
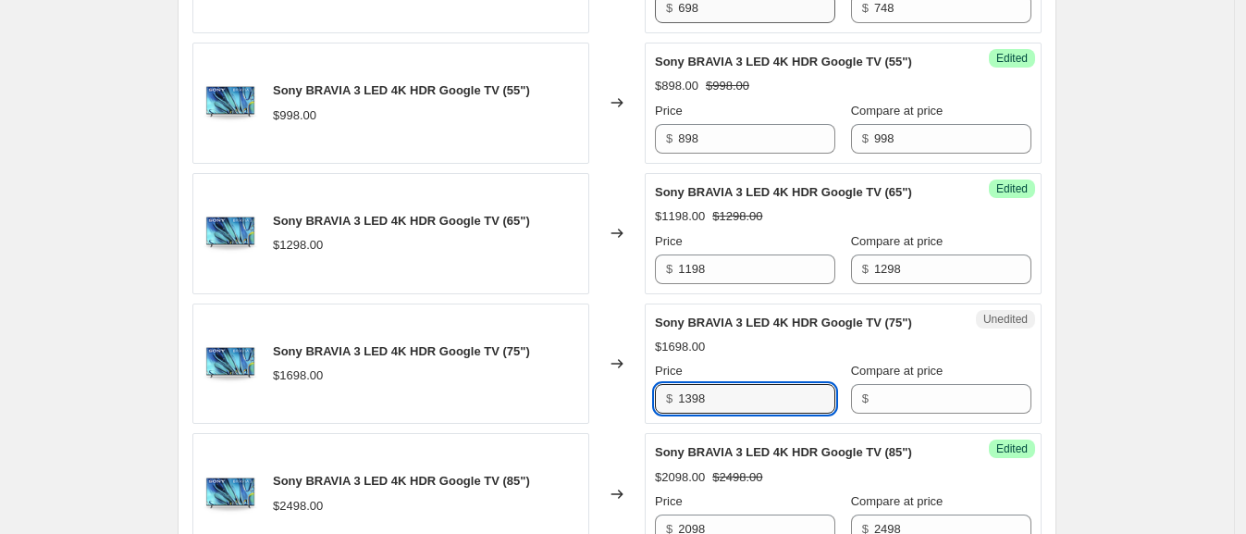
type input "1398"
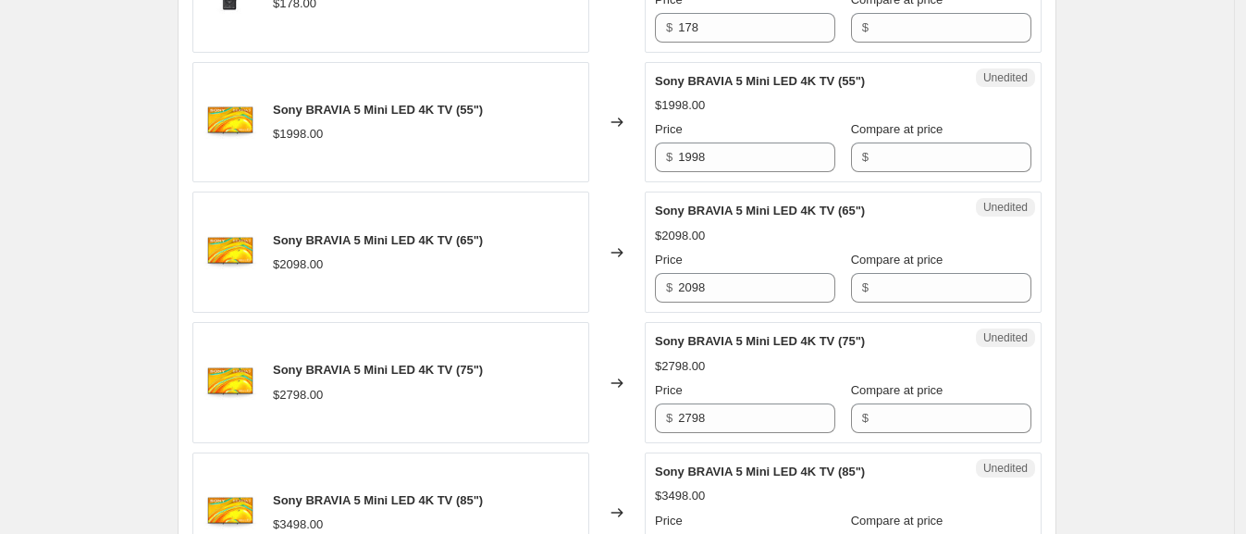
scroll to position [2552, 0]
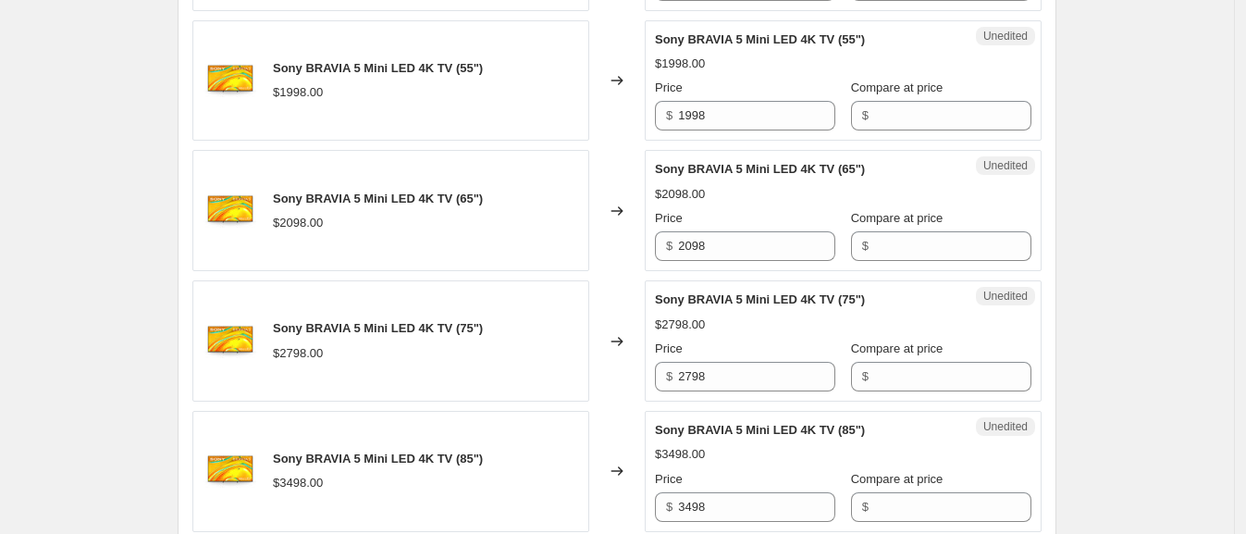
type input "1698"
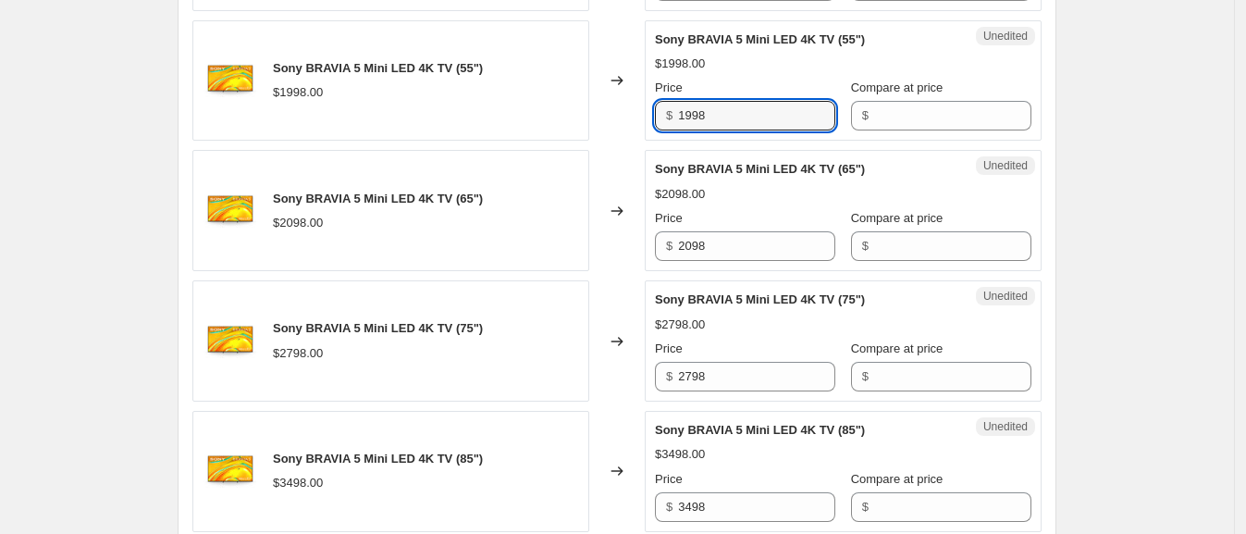
drag, startPoint x: 722, startPoint y: 105, endPoint x: 626, endPoint y: 92, distance: 96.3
click at [626, 92] on div "Sony BRAVIA 5 Mini LED 4K TV (55") $1998.00 Changed to Unedited Sony BRAVIA 5 M…" at bounding box center [616, 80] width 849 height 121
type input "1898"
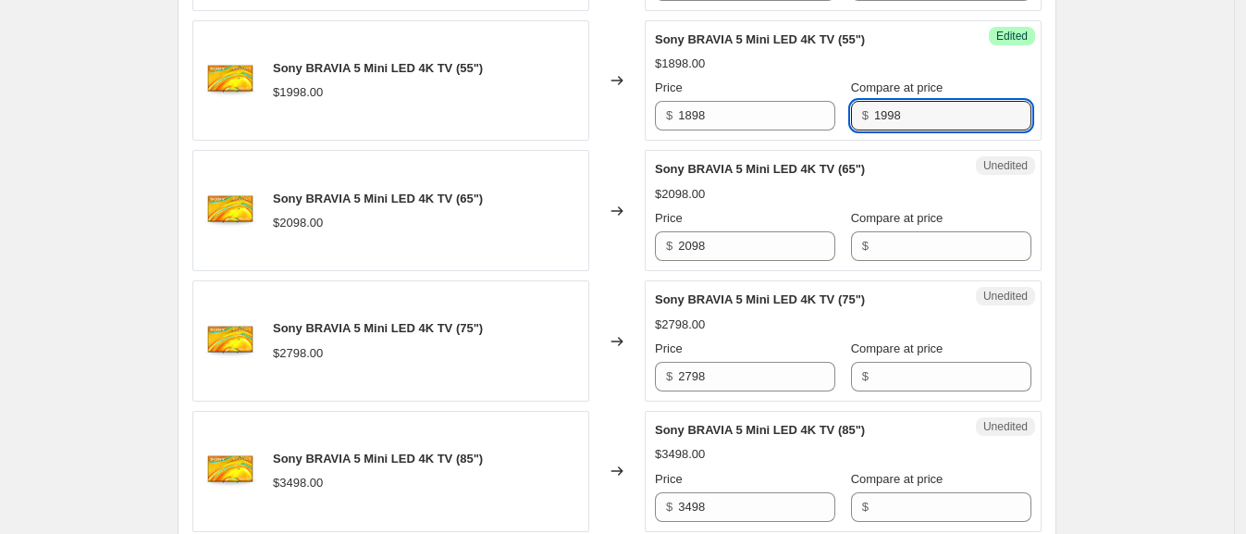
type input "1998"
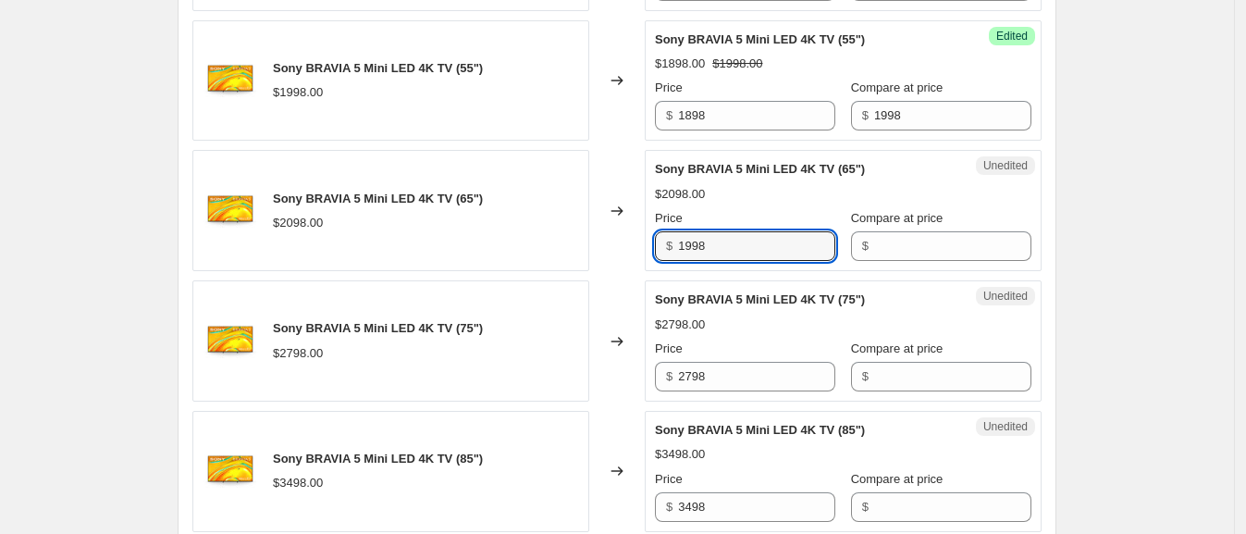
type input "1998"
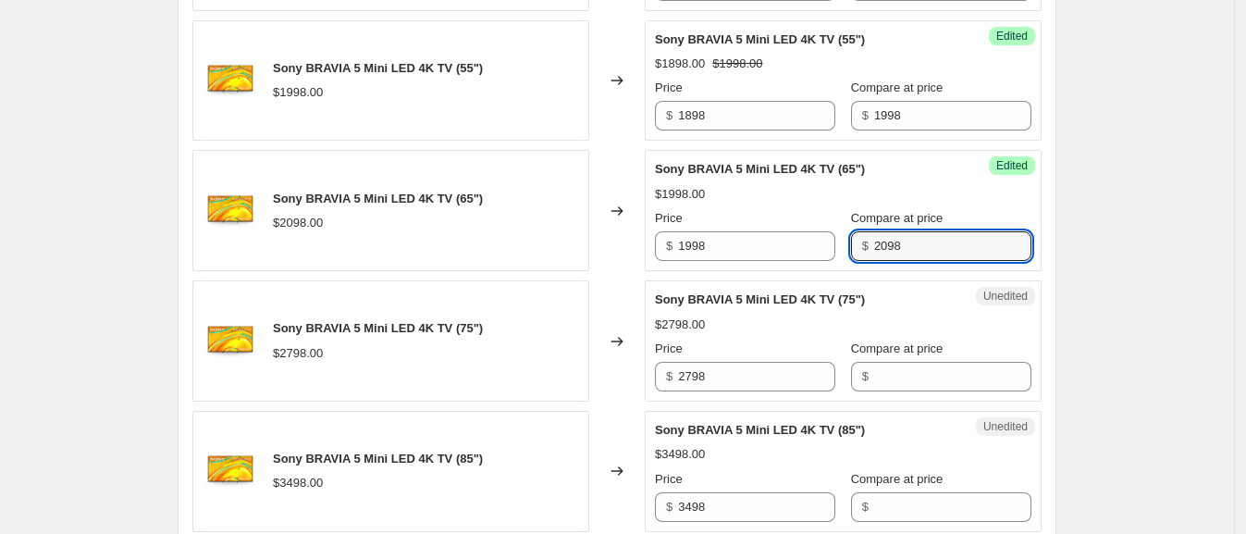
type input "2098"
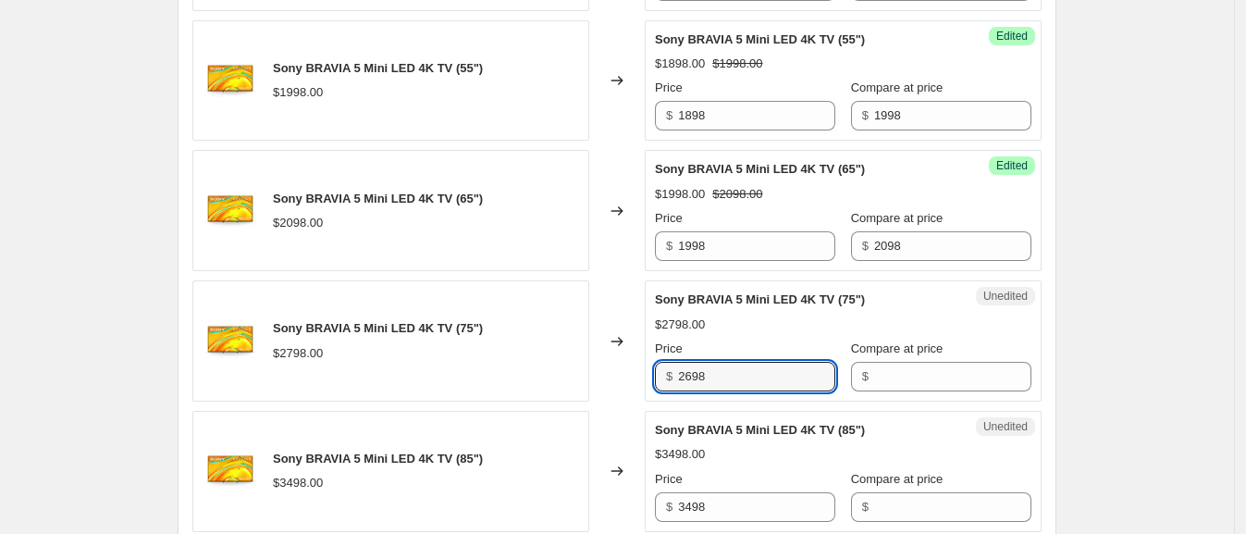
type input "2698"
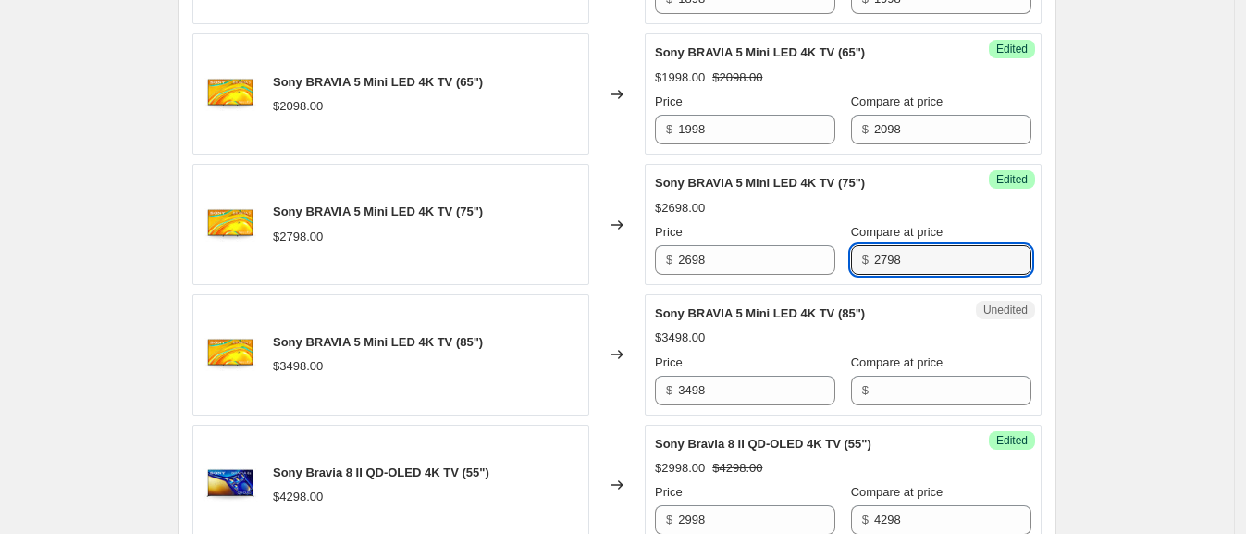
scroll to position [2675, 0]
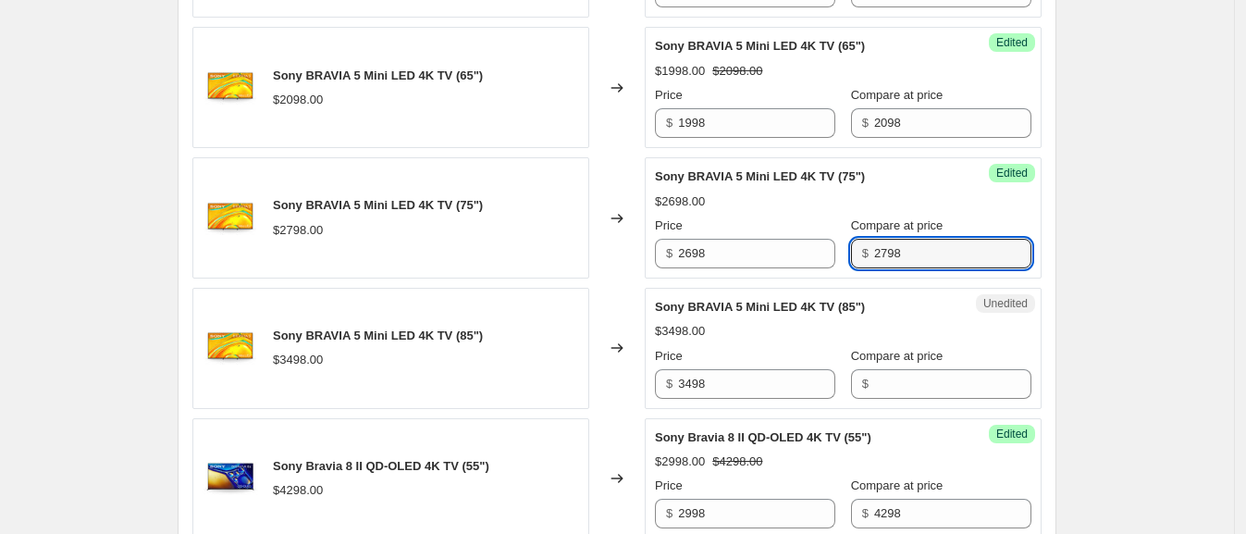
type input "2798"
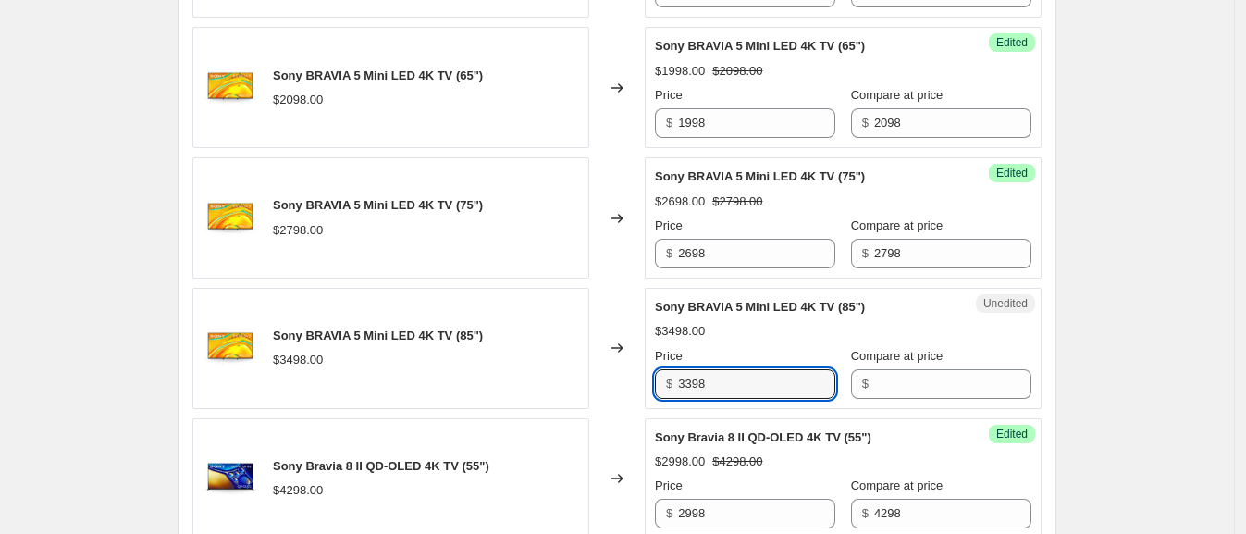
type input "3398"
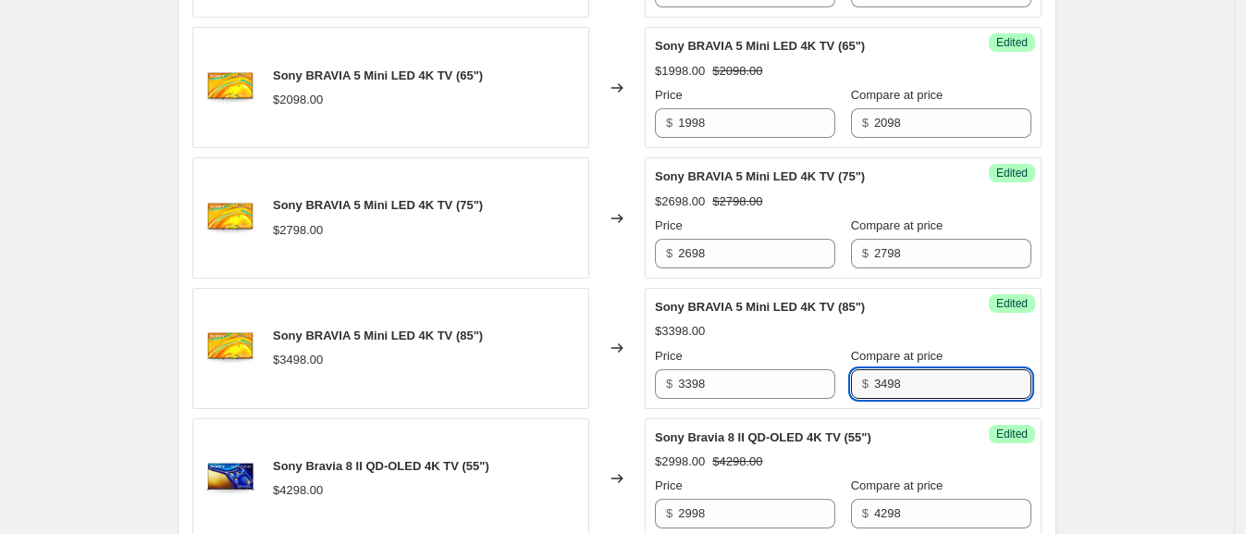
type input "3498"
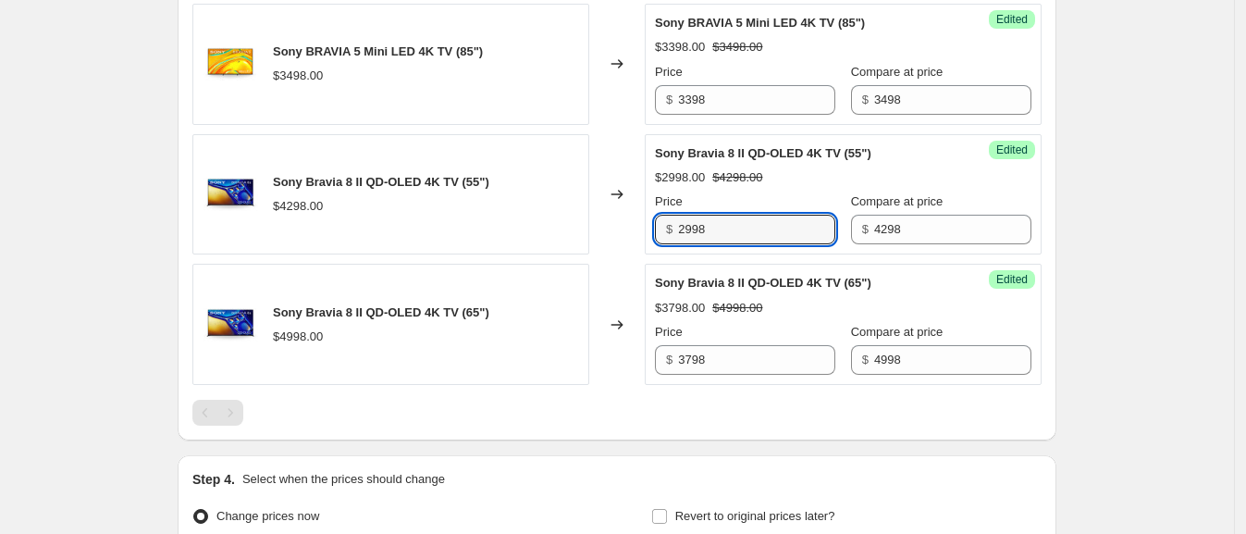
scroll to position [3145, 0]
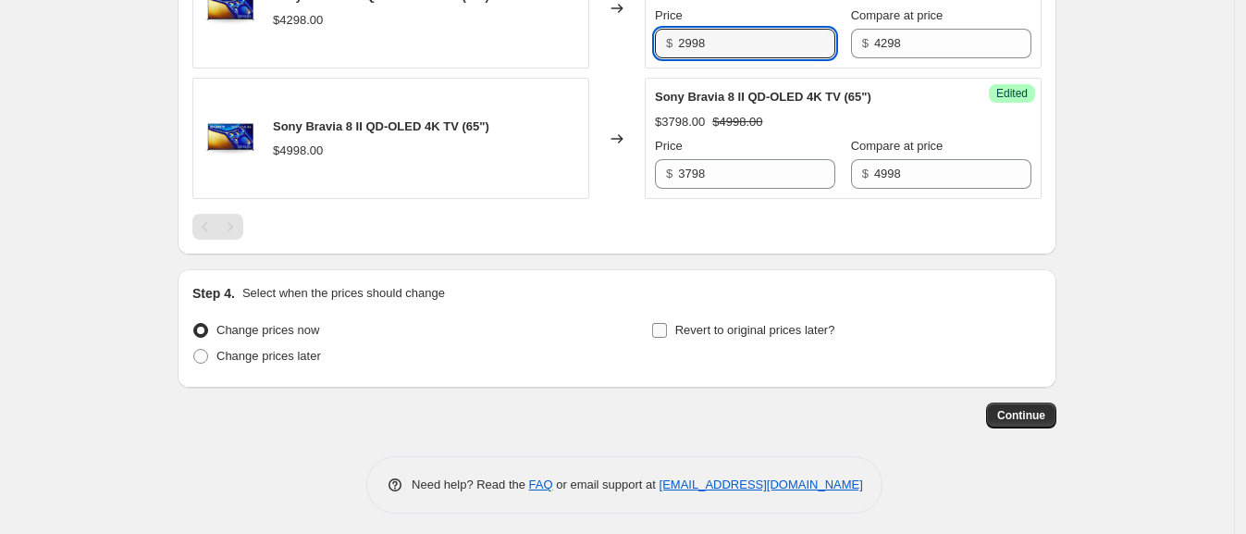
click at [675, 319] on label "Revert to original prices later?" at bounding box center [743, 330] width 184 height 26
click at [667, 323] on input "Revert to original prices later?" at bounding box center [659, 330] width 15 height 15
checkbox input "true"
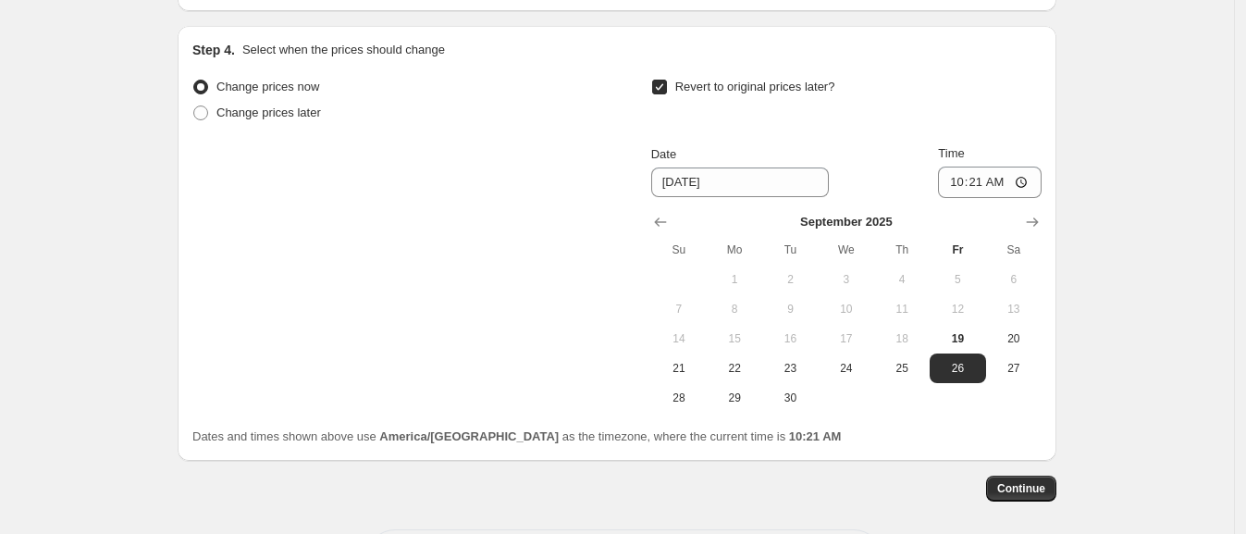
scroll to position [3393, 0]
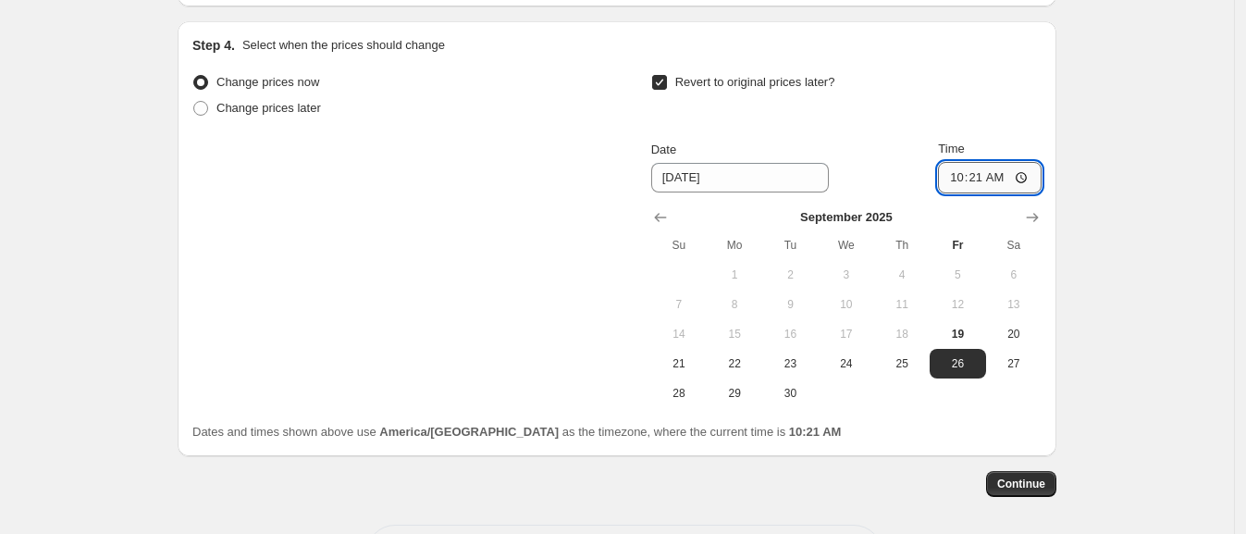
click at [966, 165] on input "10:21" at bounding box center [990, 177] width 104 height 31
type input "01:01"
click at [1031, 423] on div "Dates and times shown above use America/[GEOGRAPHIC_DATA] as the timezone, wher…" at bounding box center [616, 432] width 849 height 19
click at [1033, 479] on span "Continue" at bounding box center [1021, 483] width 48 height 15
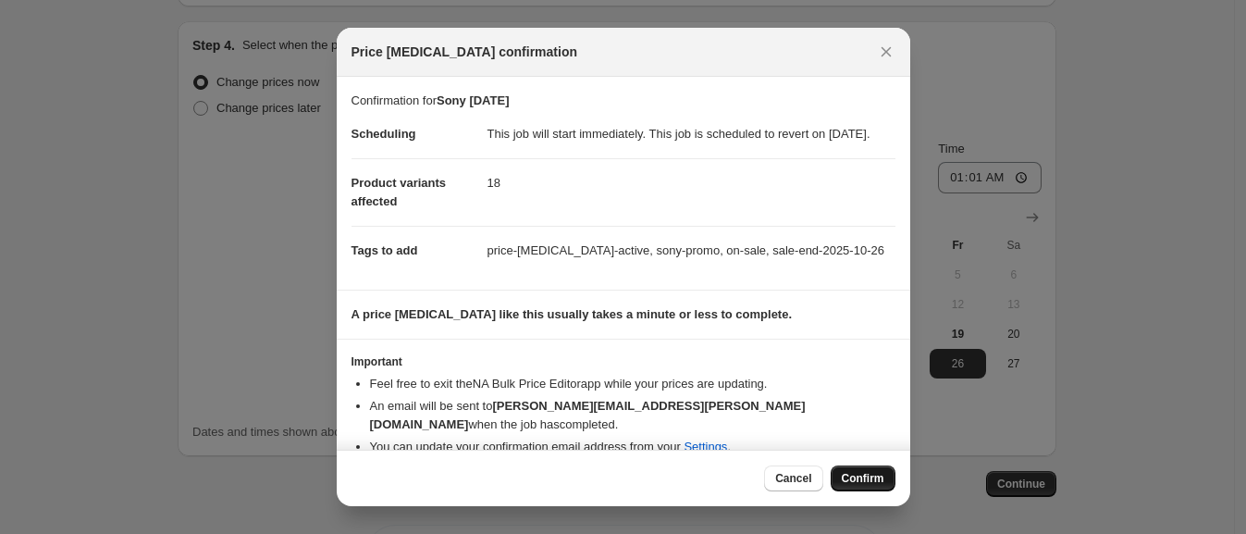
click at [849, 482] on span "Confirm" at bounding box center [863, 478] width 43 height 15
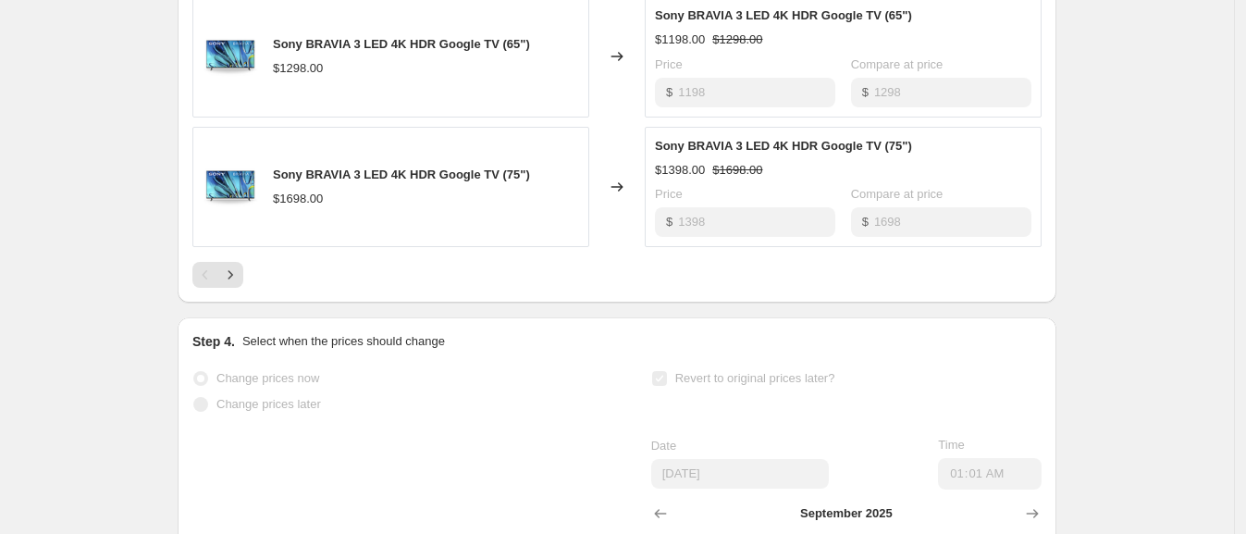
scroll to position [1378, 0]
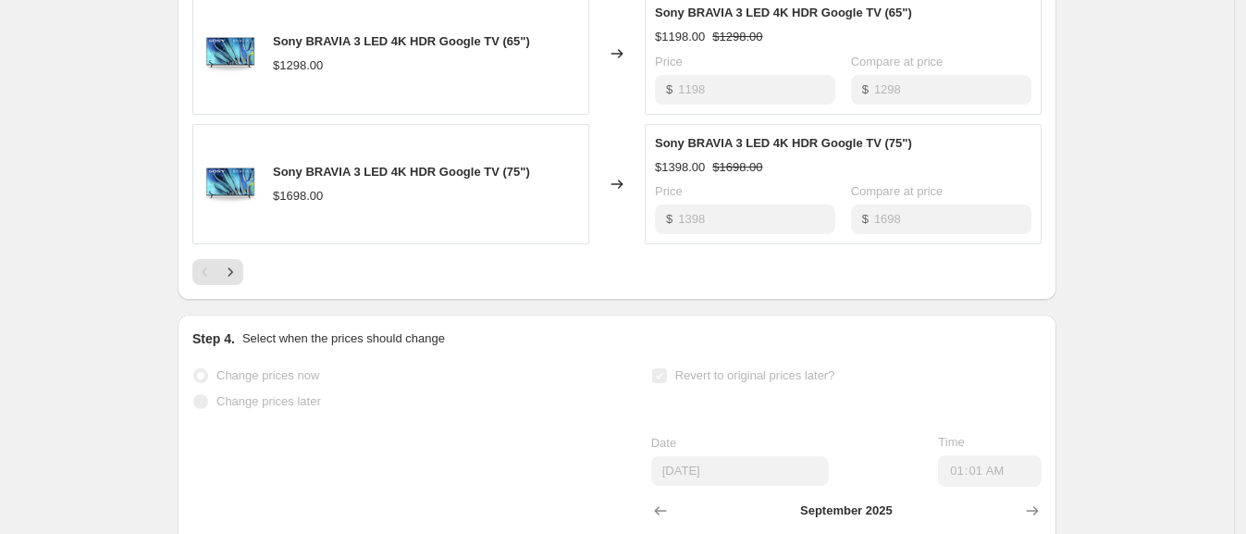
click at [250, 285] on div at bounding box center [616, 272] width 849 height 26
click at [240, 281] on icon "Next" at bounding box center [230, 272] width 19 height 19
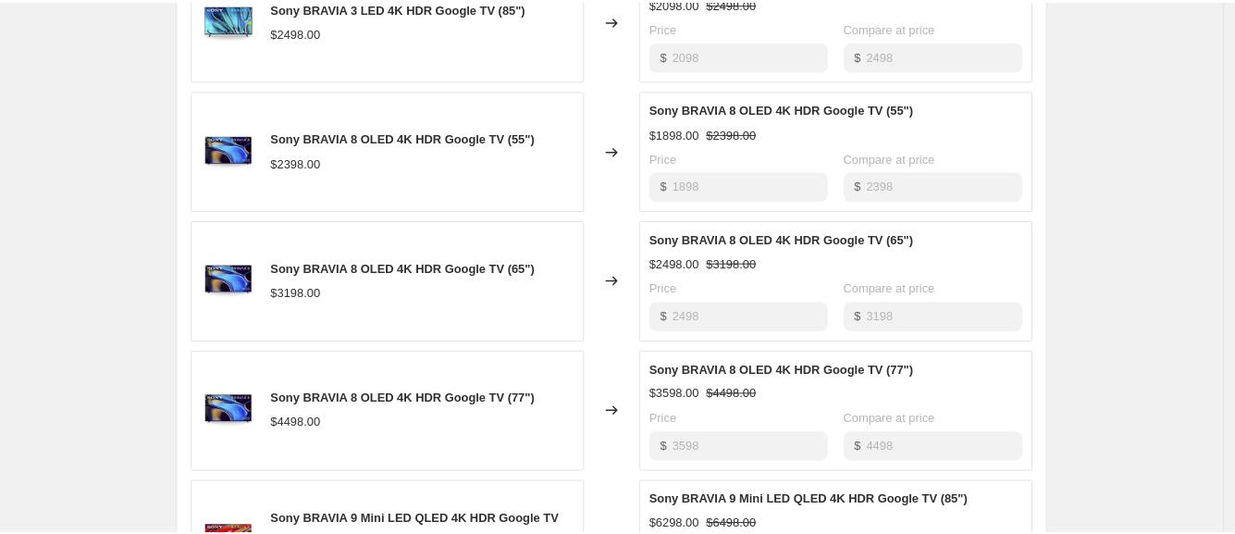
scroll to position [1026, 0]
